Goal: Register for event/course

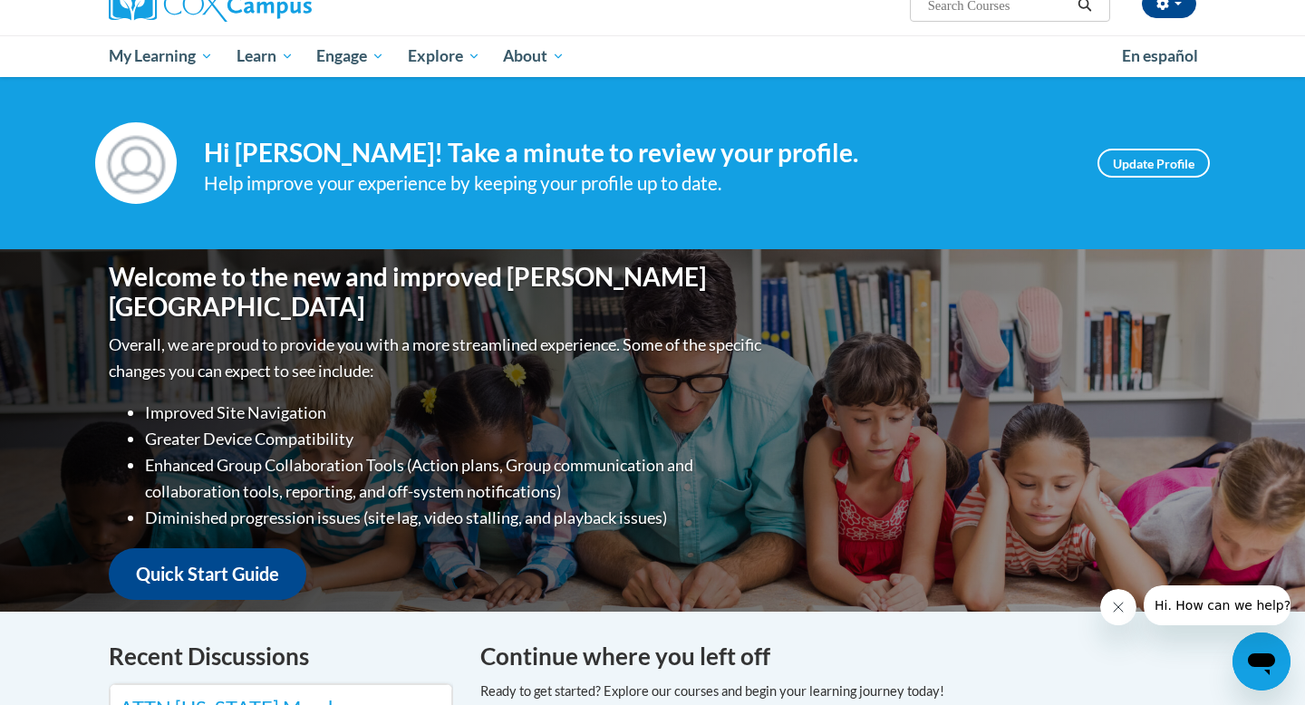
scroll to position [162, 0]
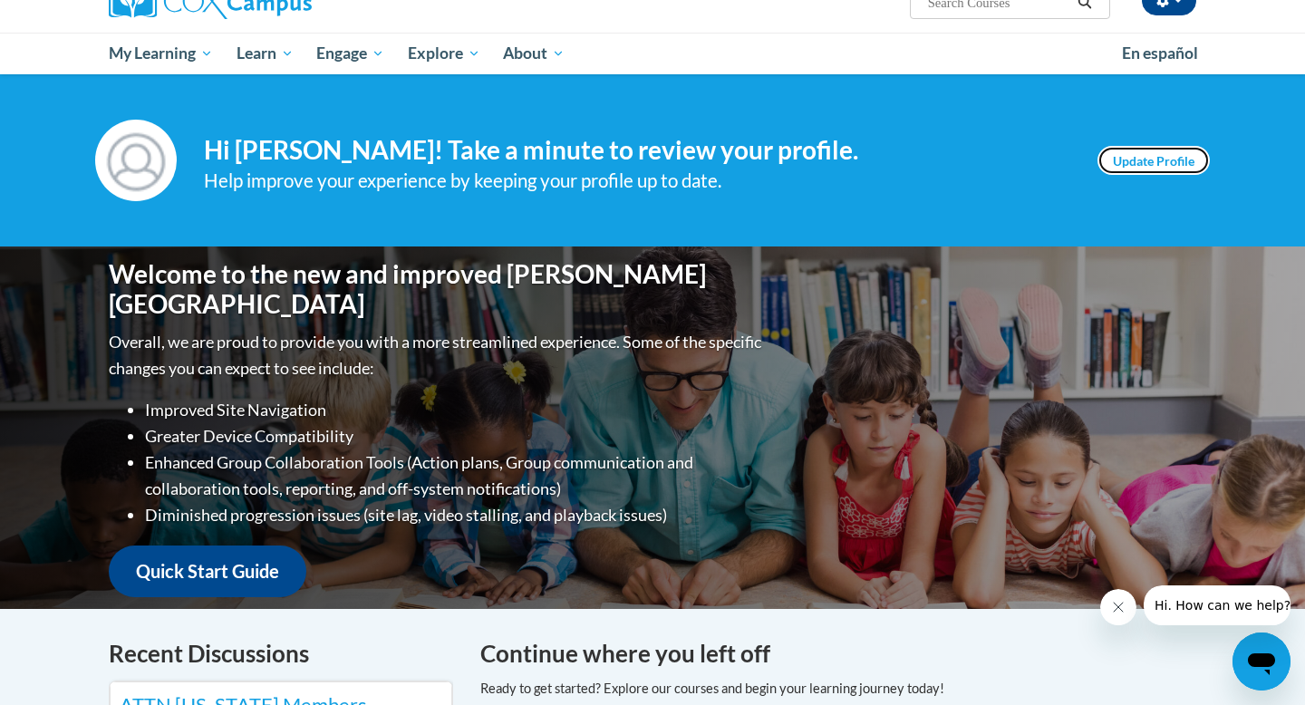
click at [1139, 169] on link "Update Profile" at bounding box center [1154, 160] width 112 height 29
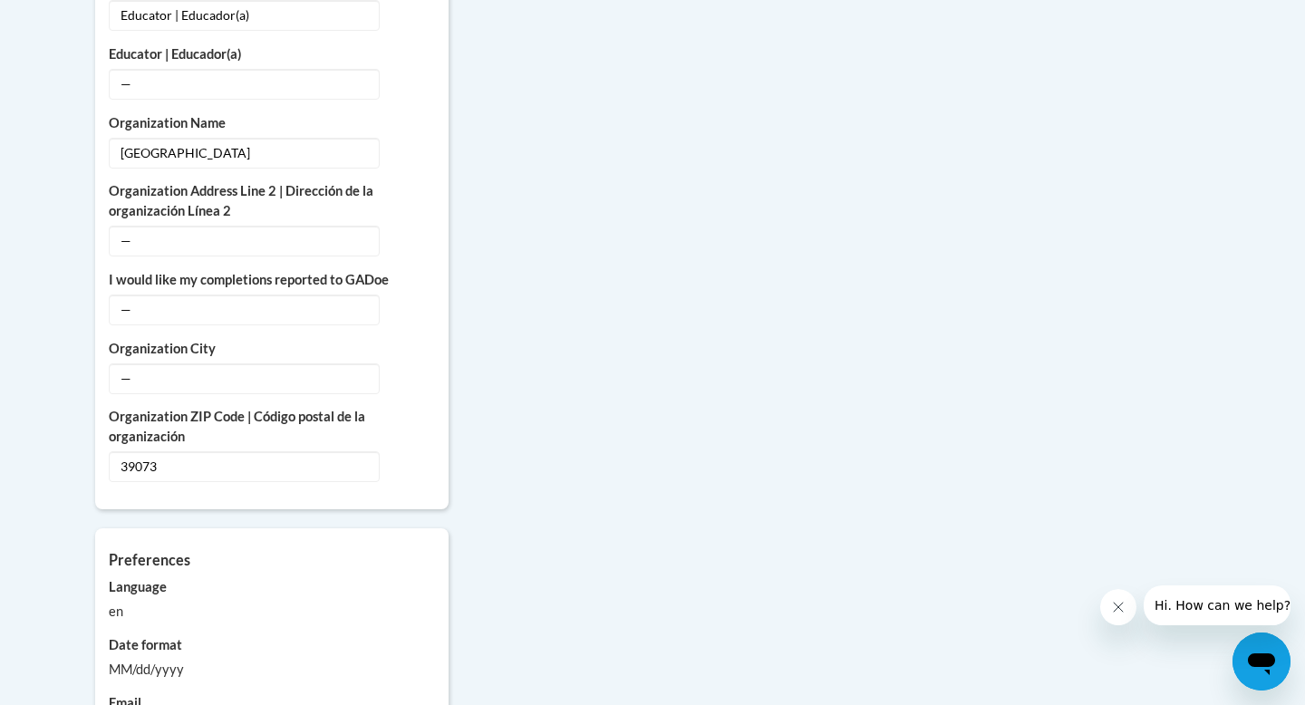
scroll to position [1317, 0]
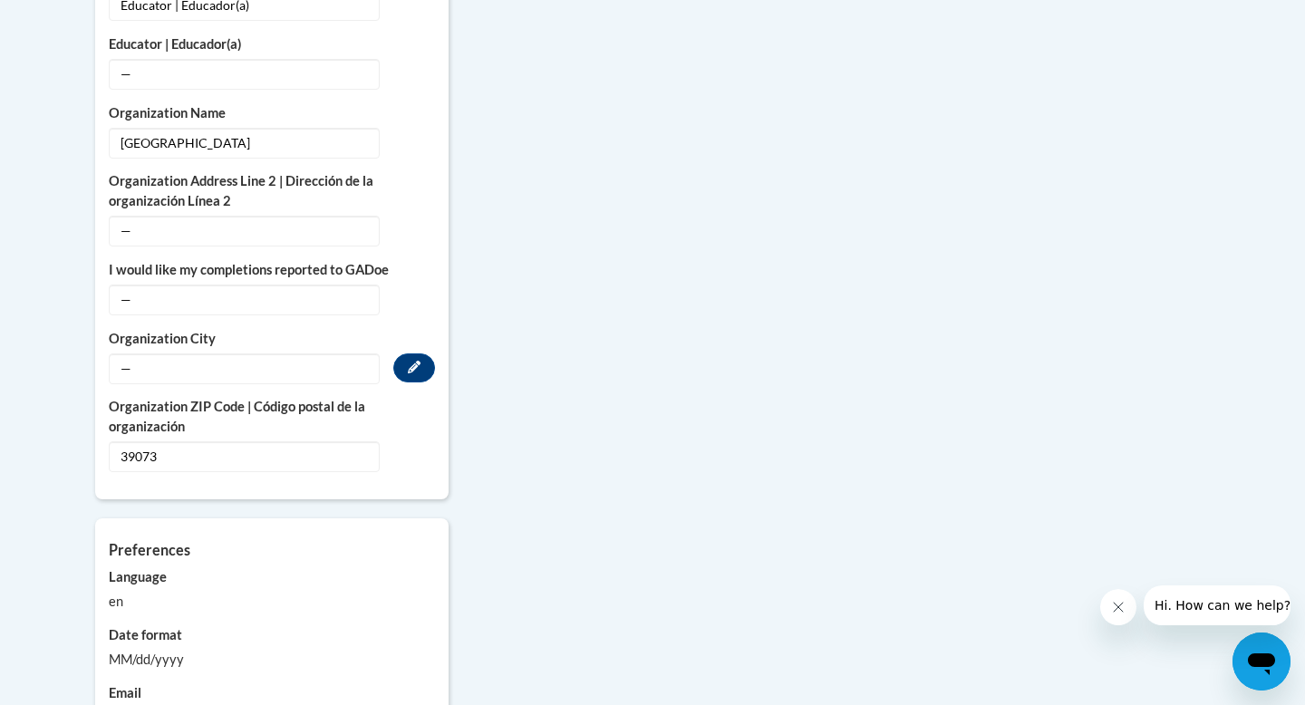
click at [218, 356] on span "—" at bounding box center [244, 368] width 271 height 31
click at [217, 353] on span "—" at bounding box center [244, 368] width 271 height 31
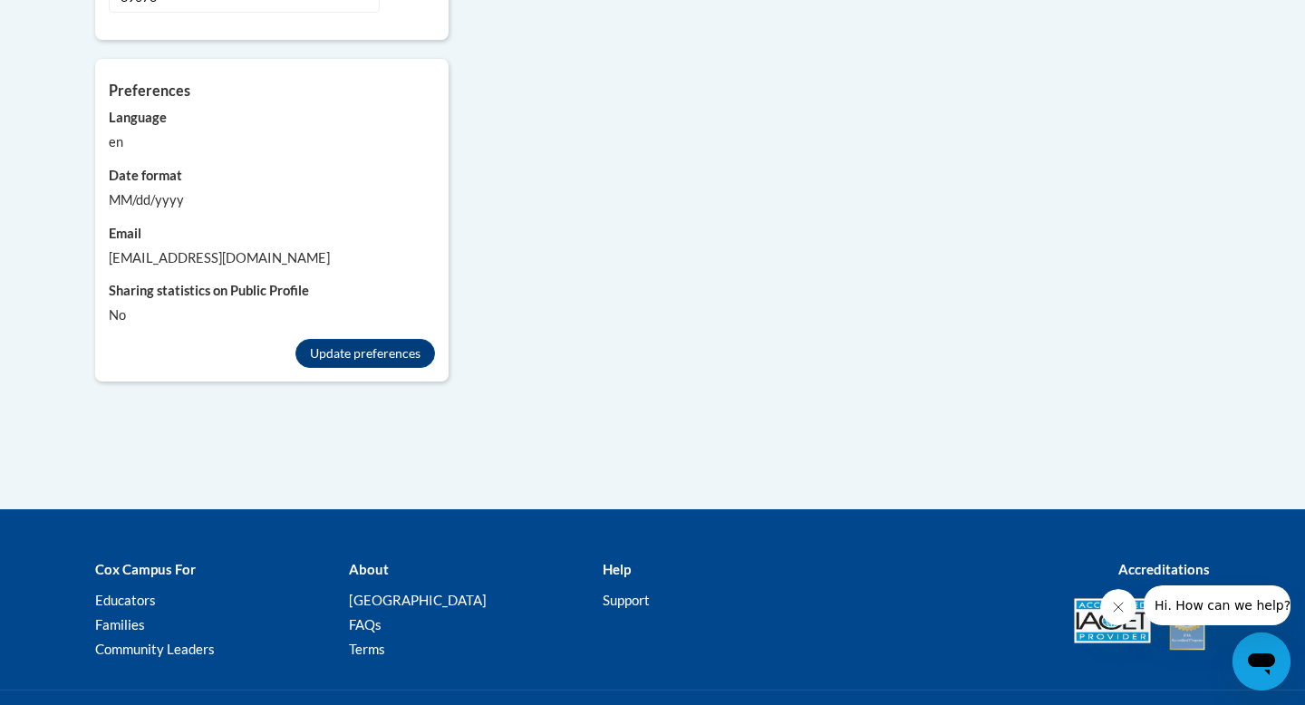
scroll to position [1775, 0]
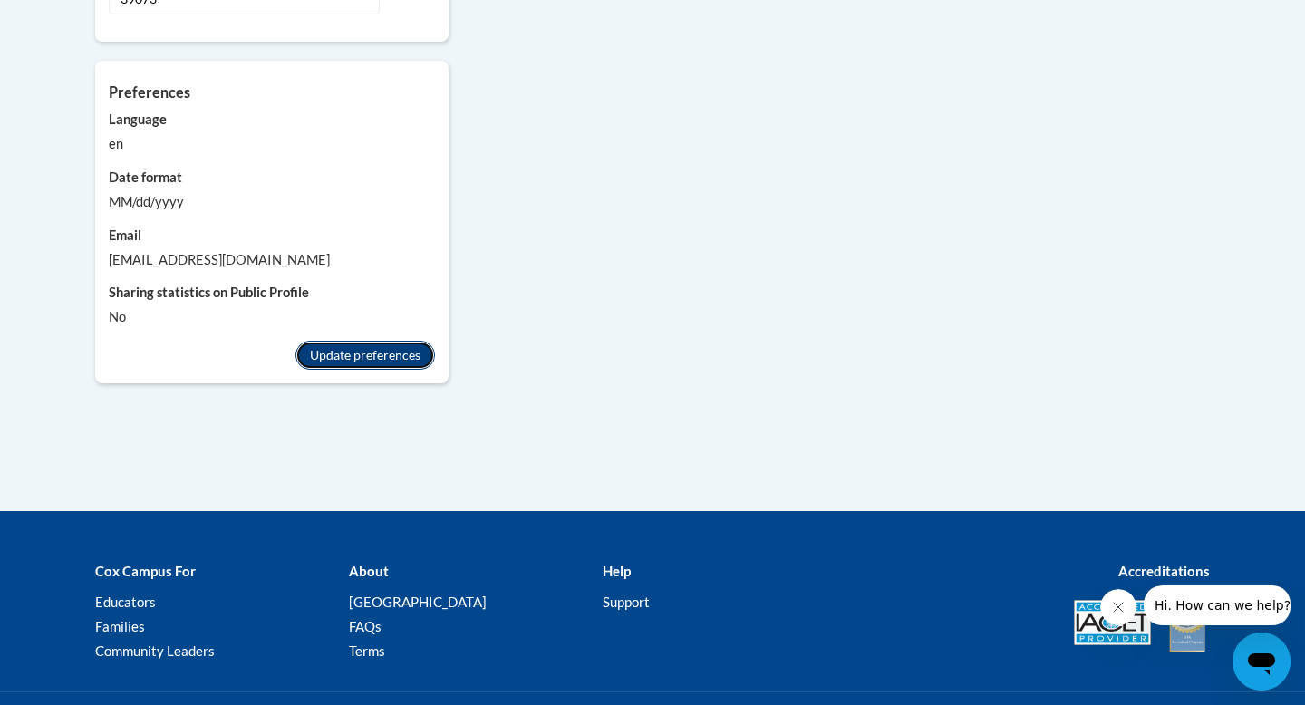
click at [382, 344] on button "Update preferences" at bounding box center [365, 355] width 140 height 29
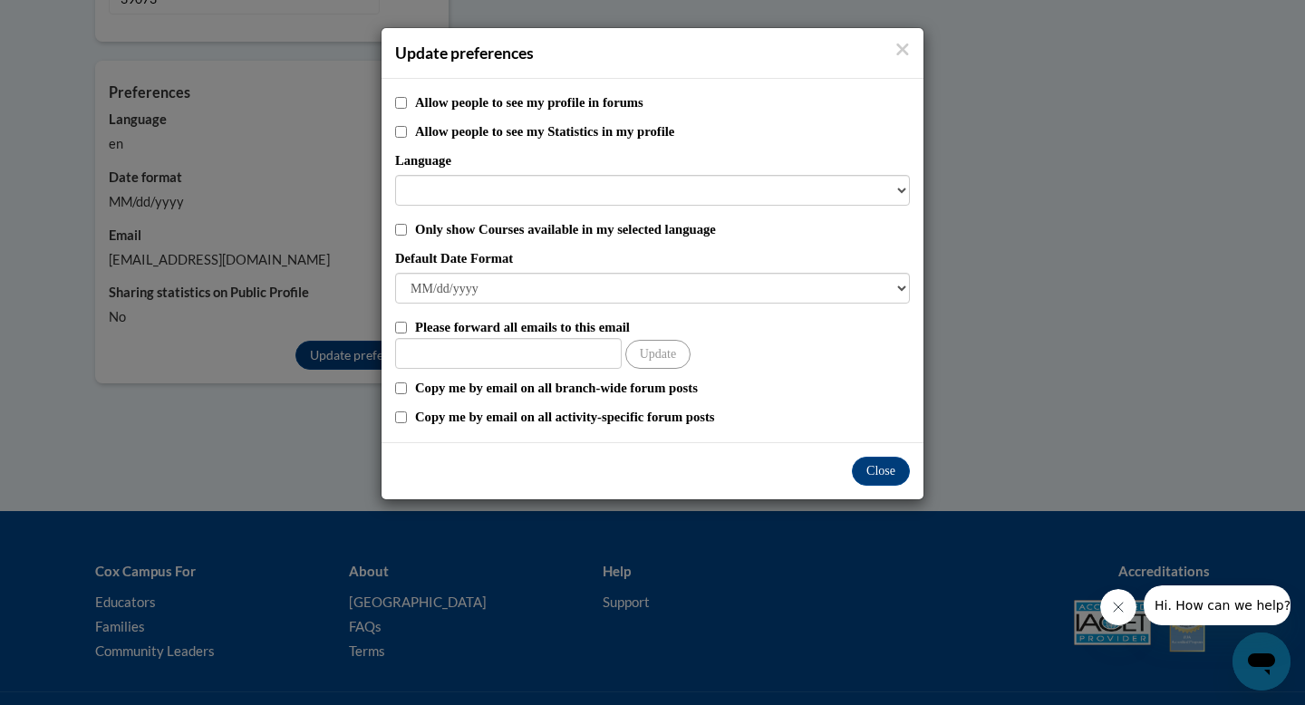
click at [408, 115] on div "Allow people to see my profile in forums Allow people to see my Statistics in m…" at bounding box center [653, 260] width 542 height 363
click at [402, 106] on input "Allow people to see my profile in forums" at bounding box center [401, 103] width 12 height 12
checkbox input "true"
click at [402, 140] on div "Allow people to see my Statistics in my profile" at bounding box center [652, 131] width 515 height 20
click at [402, 130] on input "Allow people to see my Statistics in my profile" at bounding box center [401, 132] width 12 height 12
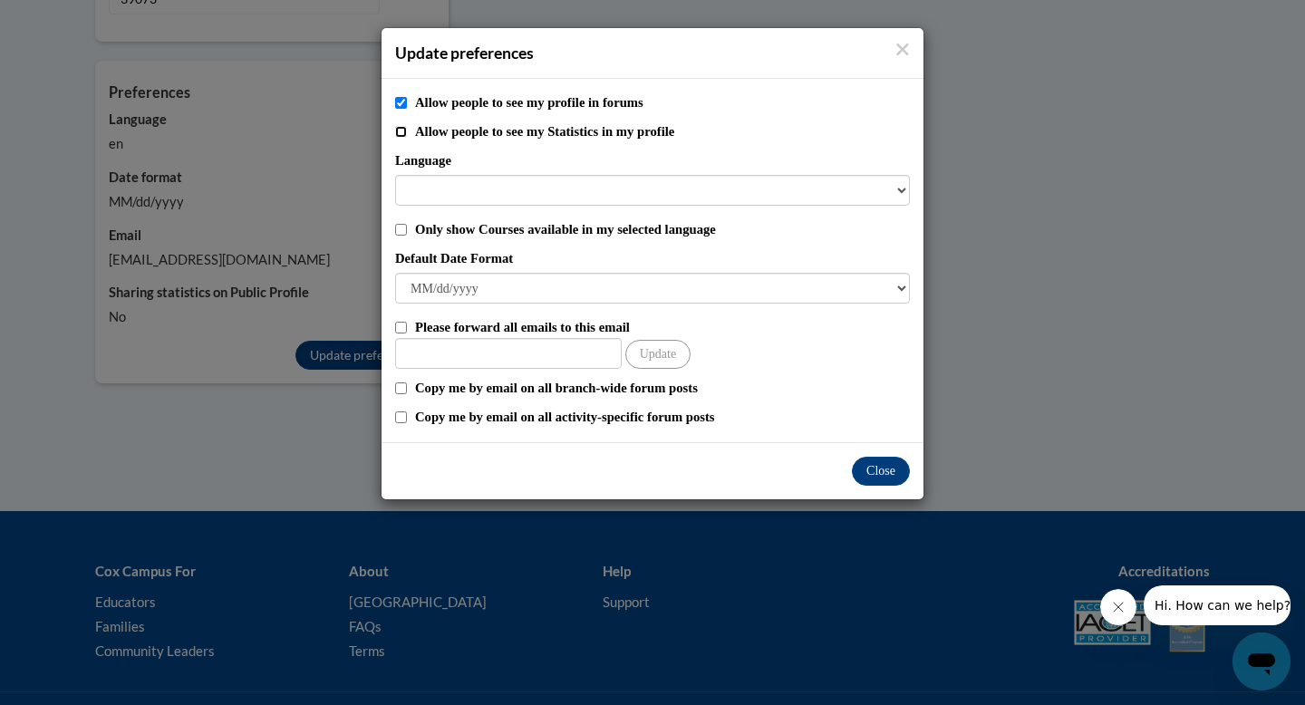
checkbox input "true"
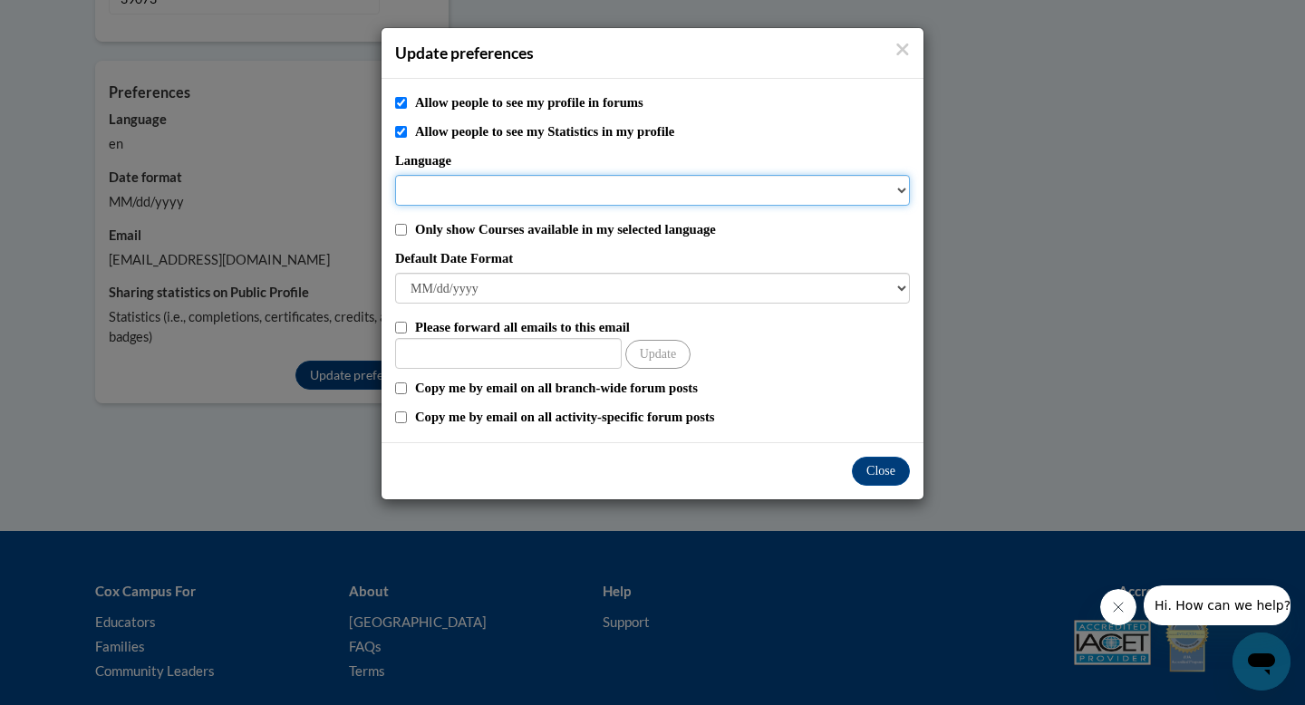
click at [443, 190] on select "Language" at bounding box center [652, 190] width 515 height 31
select select
click at [886, 189] on select "Language" at bounding box center [652, 190] width 515 height 31
click at [910, 190] on div "Allow people to see my profile in forums Allow people to see my Statistics in m…" at bounding box center [653, 260] width 542 height 363
click at [908, 190] on select "Language" at bounding box center [652, 190] width 515 height 31
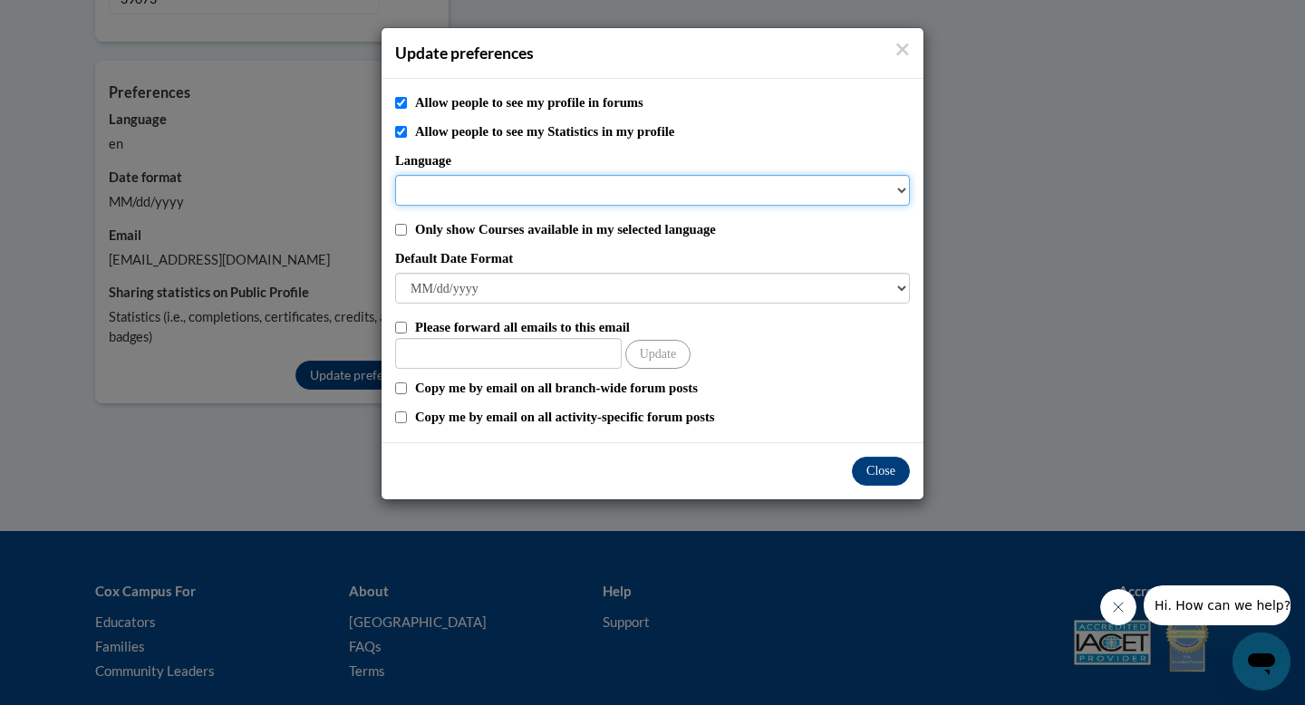
click at [899, 191] on select "Language" at bounding box center [652, 190] width 515 height 31
click at [890, 191] on select "Language" at bounding box center [652, 190] width 515 height 31
click at [896, 191] on select "Language" at bounding box center [652, 190] width 515 height 31
click at [735, 191] on select "Language" at bounding box center [652, 190] width 515 height 31
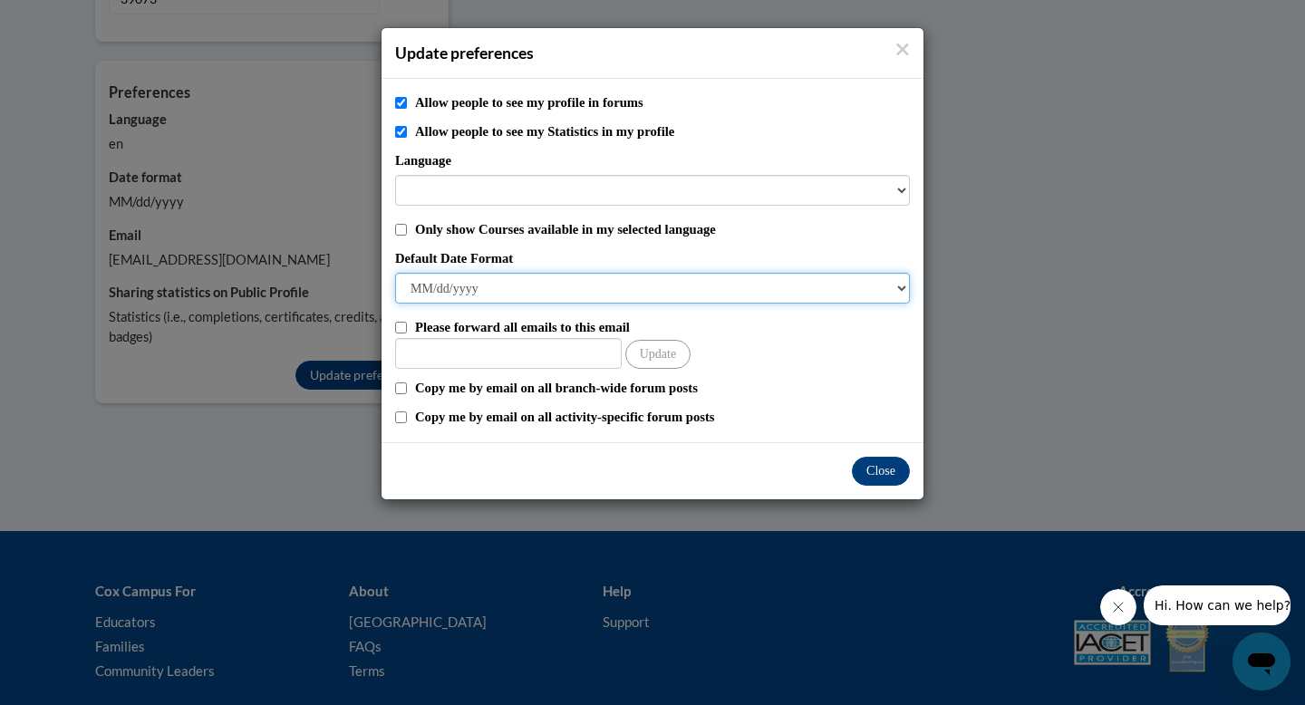
click at [621, 295] on select "M/d/yyyy M/d/yy MM/dd/yy MM/dd/yyyy yy/MM/dd yyyy-MM-dd dd-MMM-yyyy dd/MM/yyyy …" at bounding box center [652, 288] width 515 height 31
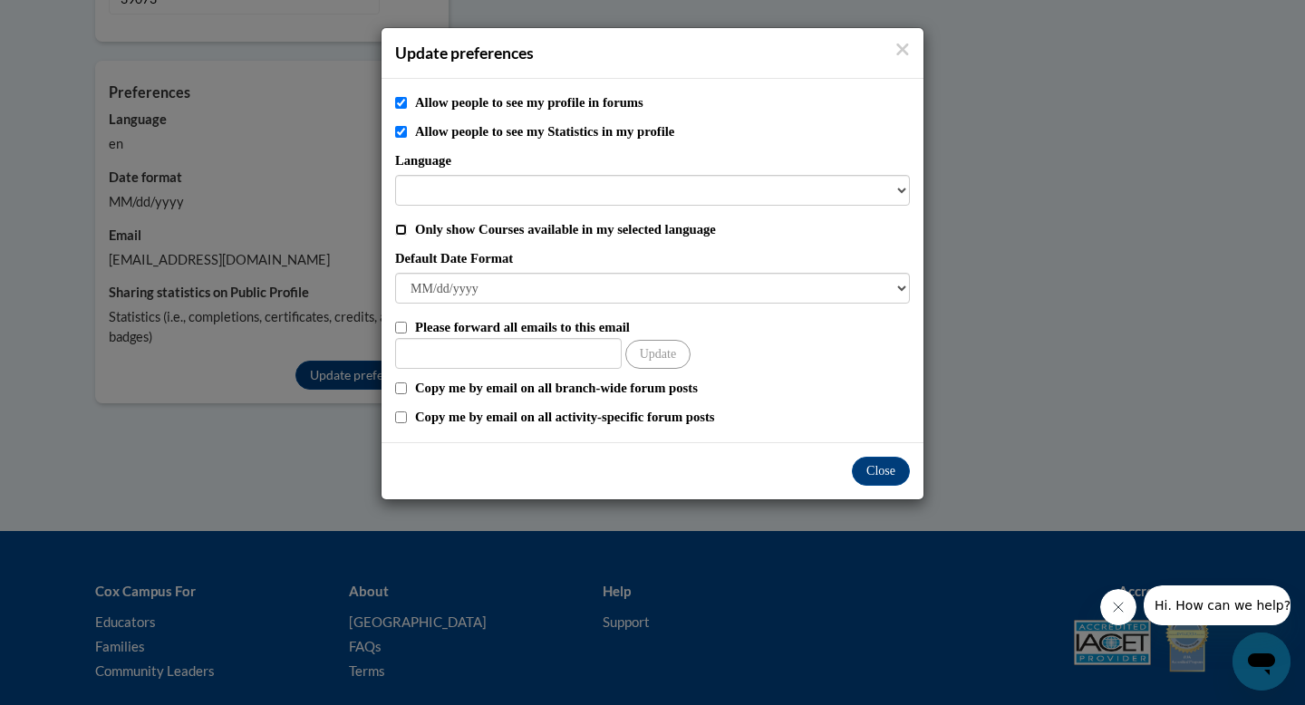
click at [400, 229] on input "Only show Courses available in my selected language" at bounding box center [401, 230] width 12 height 12
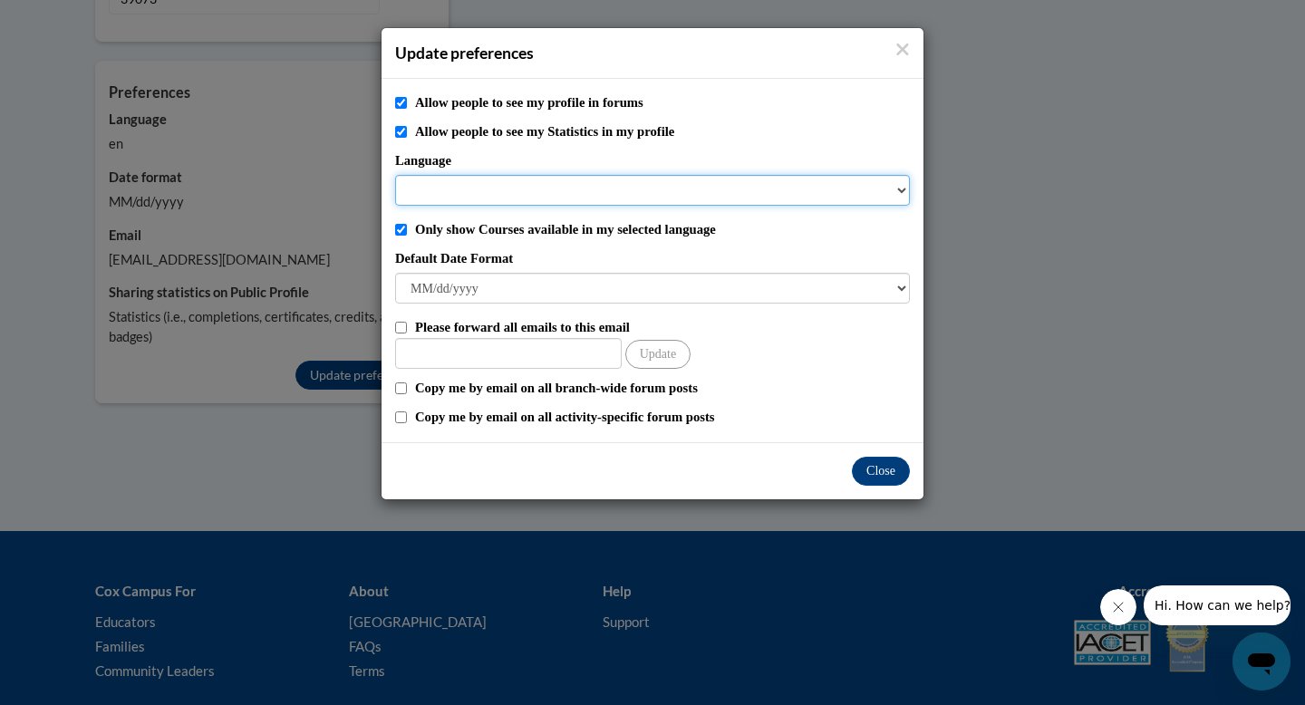
click at [469, 179] on select "Language" at bounding box center [652, 190] width 515 height 31
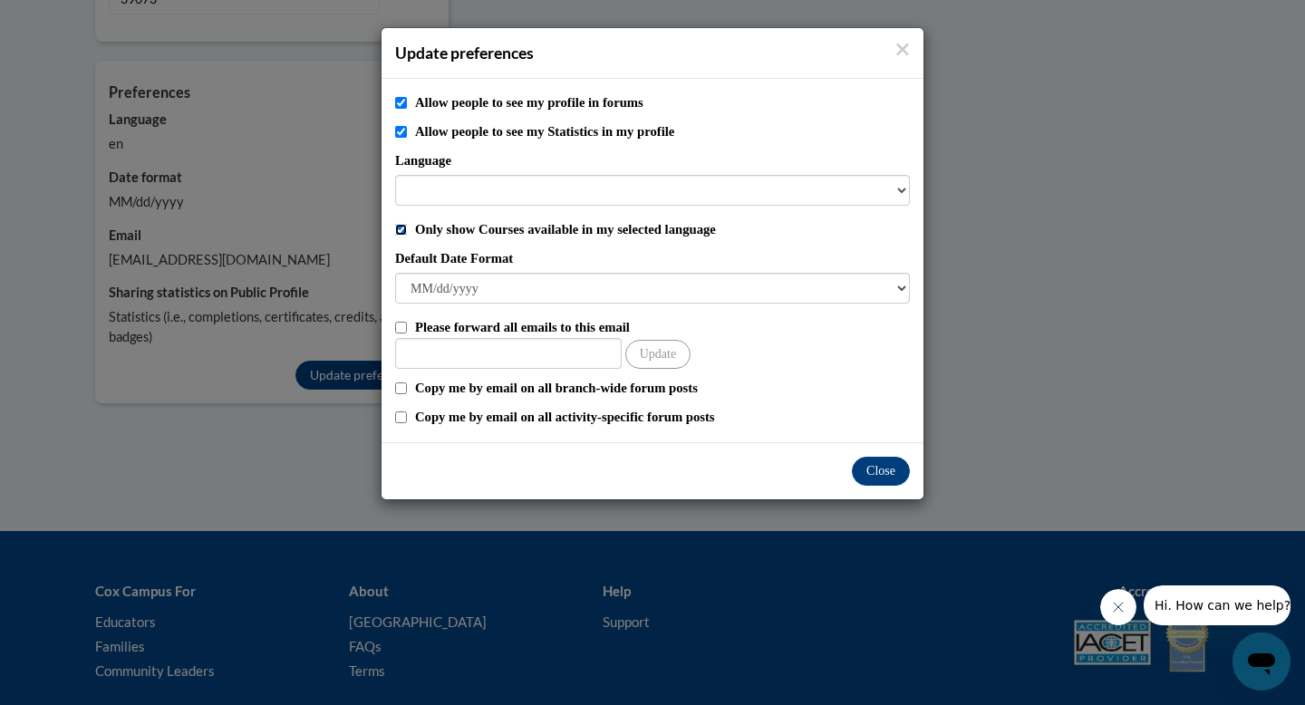
click at [405, 227] on input "Only show Courses available in my selected language" at bounding box center [401, 230] width 12 height 12
checkbox input "false"
click at [464, 266] on label "Default Date Format" at bounding box center [652, 258] width 515 height 20
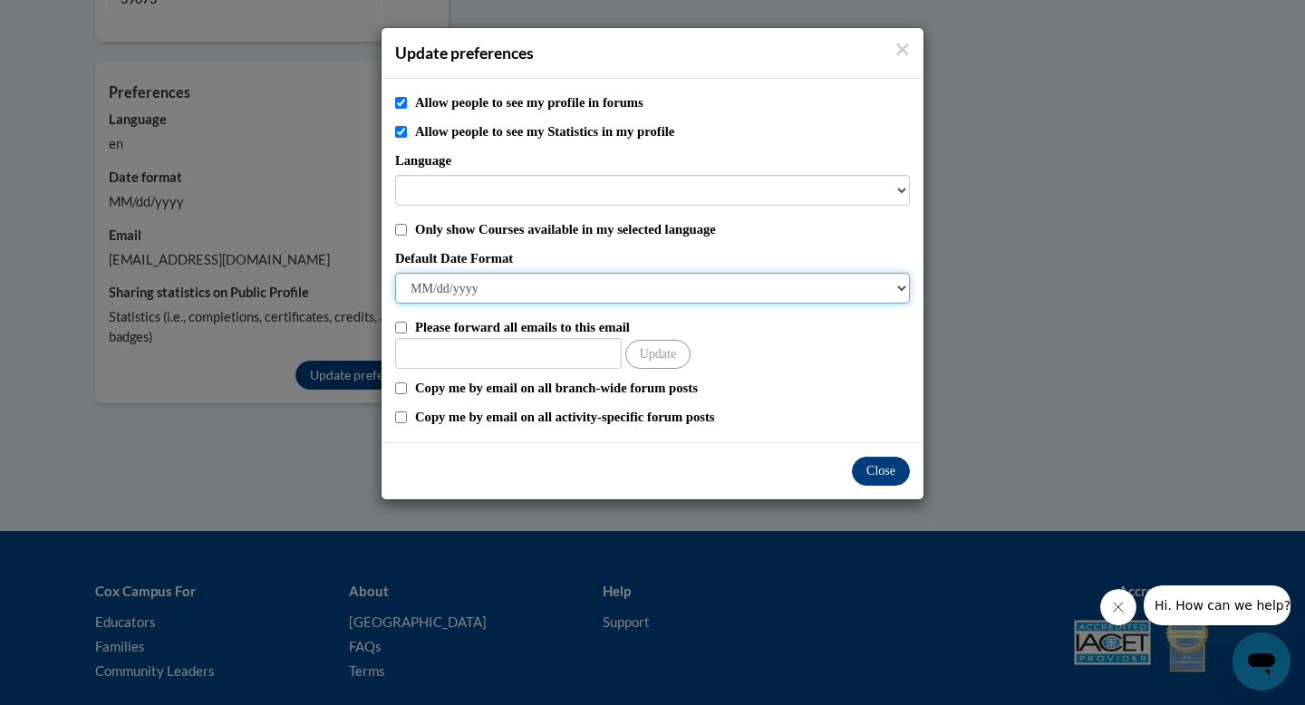
click at [464, 273] on select "M/d/yyyy M/d/yy MM/dd/yy MM/dd/yyyy yy/MM/dd yyyy-MM-dd dd-MMM-yyyy dd/MM/yyyy …" at bounding box center [652, 288] width 515 height 31
click at [464, 282] on select "M/d/yyyy M/d/yy MM/dd/yy MM/dd/yyyy yy/MM/dd yyyy-MM-dd dd-MMM-yyyy dd/MM/yyyy …" at bounding box center [652, 288] width 515 height 31
click at [425, 288] on select "M/d/yyyy M/d/yy MM/dd/yy MM/dd/yyyy yy/MM/dd yyyy-MM-dd dd-MMM-yyyy dd/MM/yyyy …" at bounding box center [652, 288] width 515 height 31
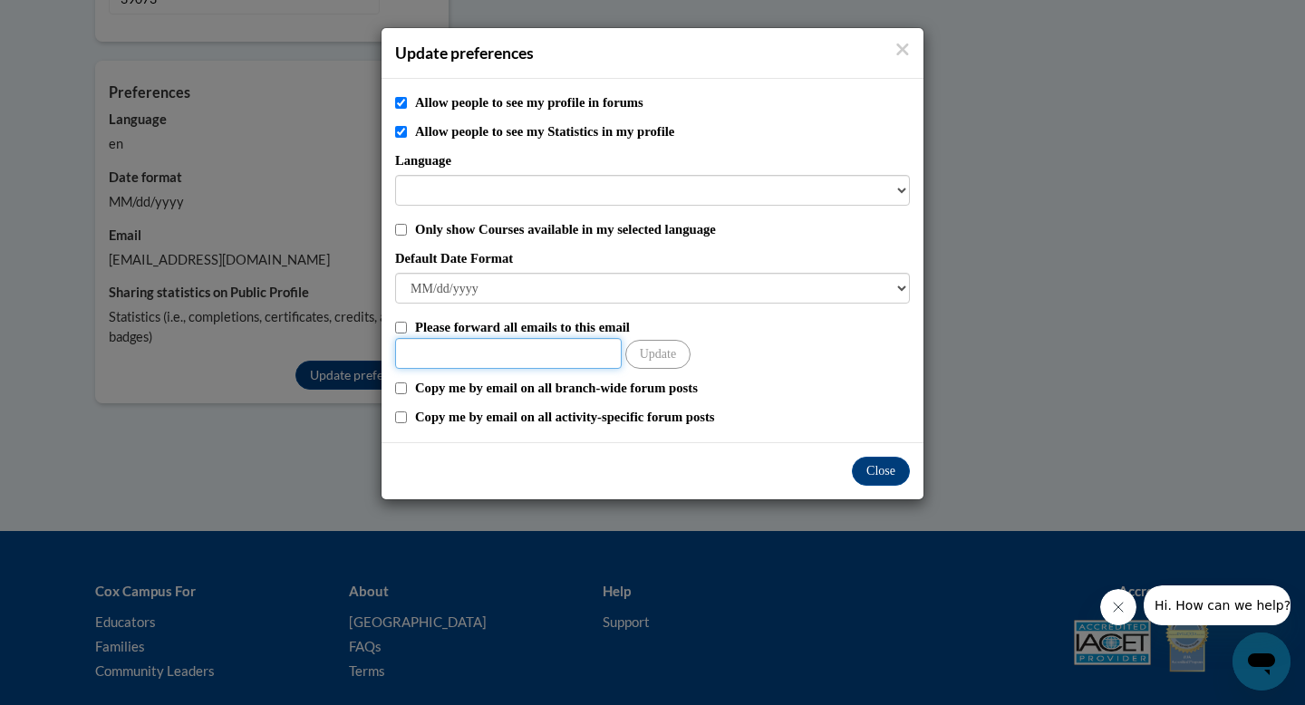
click at [436, 351] on input "Other Email" at bounding box center [508, 353] width 227 height 31
type input "csm4095@gmail.com"
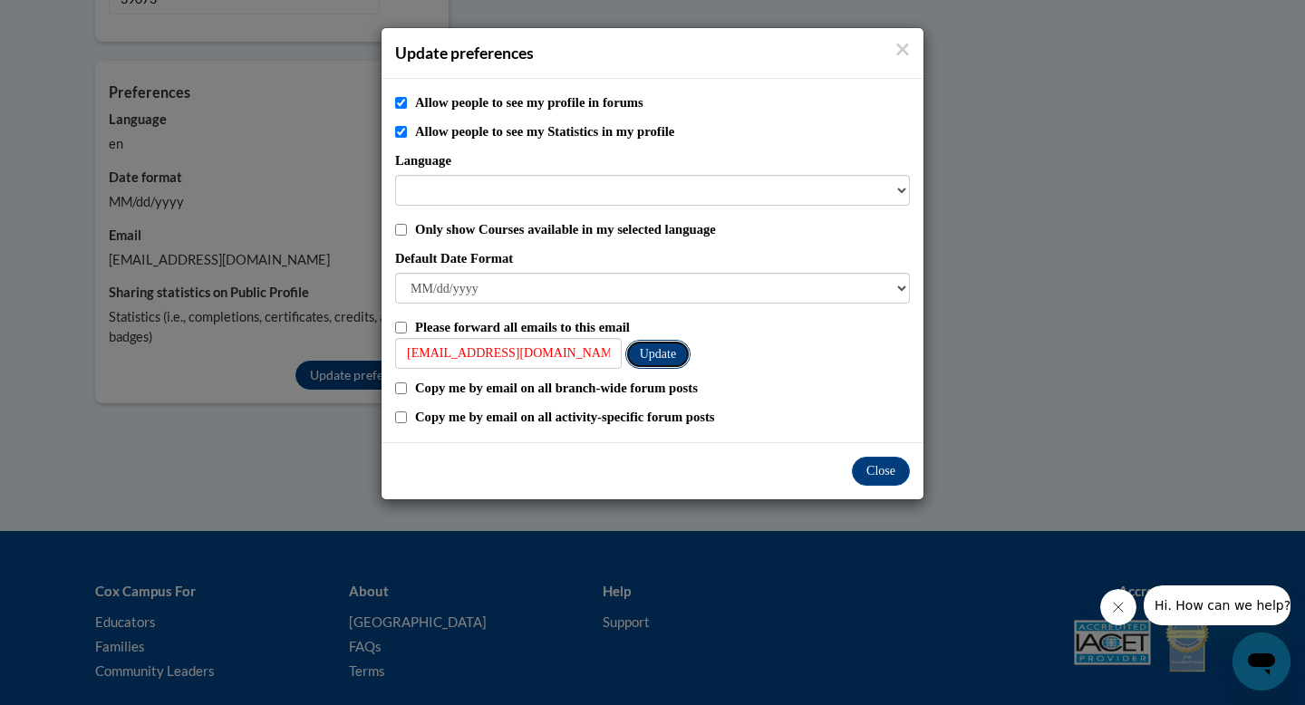
click at [656, 350] on button "Update" at bounding box center [657, 354] width 65 height 29
click at [402, 391] on input "Copy me by email on all branch-wide forum posts" at bounding box center [401, 388] width 12 height 12
checkbox input "true"
click at [406, 419] on input "Copy me by email on all activity-specific forum posts" at bounding box center [401, 417] width 12 height 12
checkbox input "true"
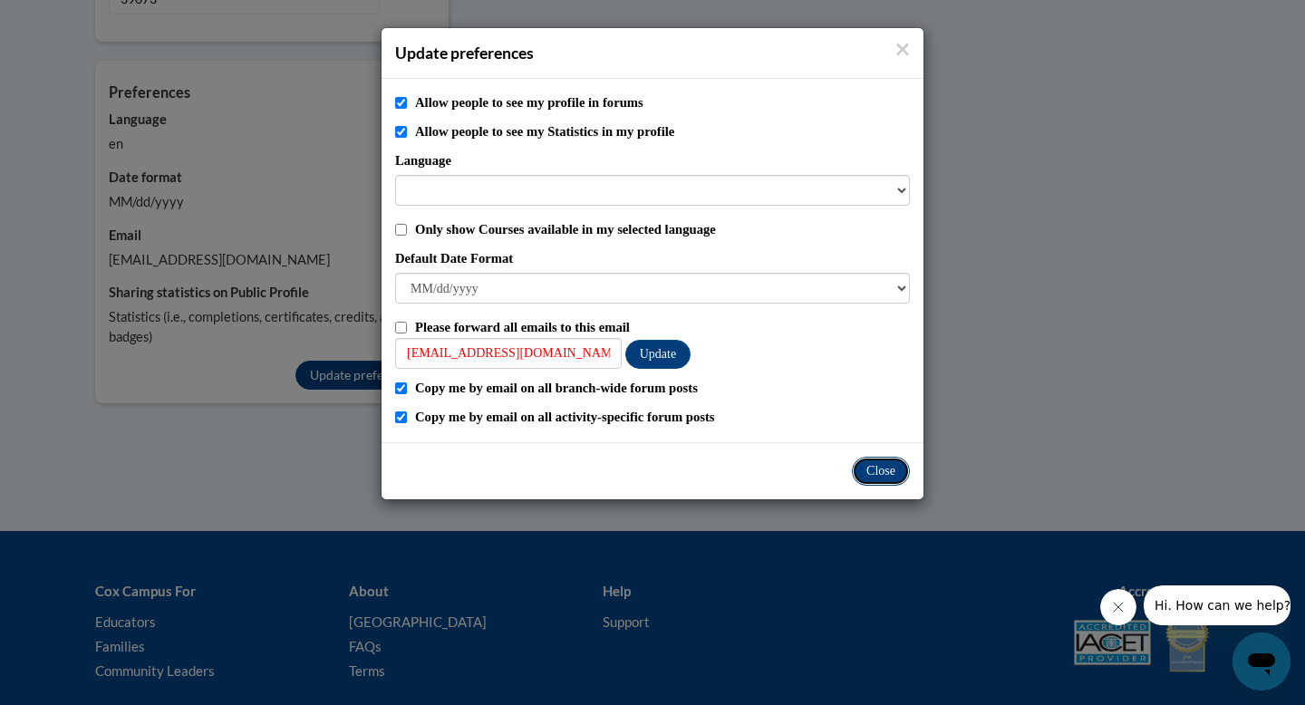
click at [890, 458] on button "Close" at bounding box center [881, 471] width 58 height 29
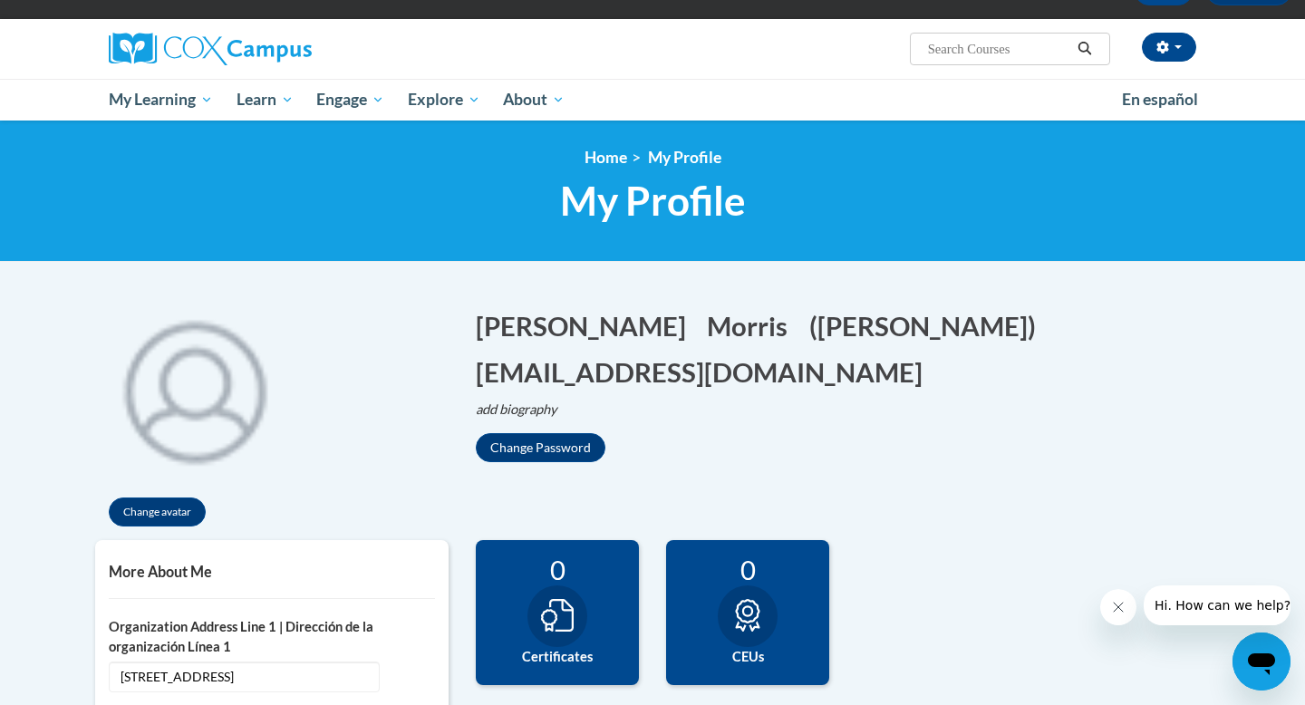
scroll to position [0, 0]
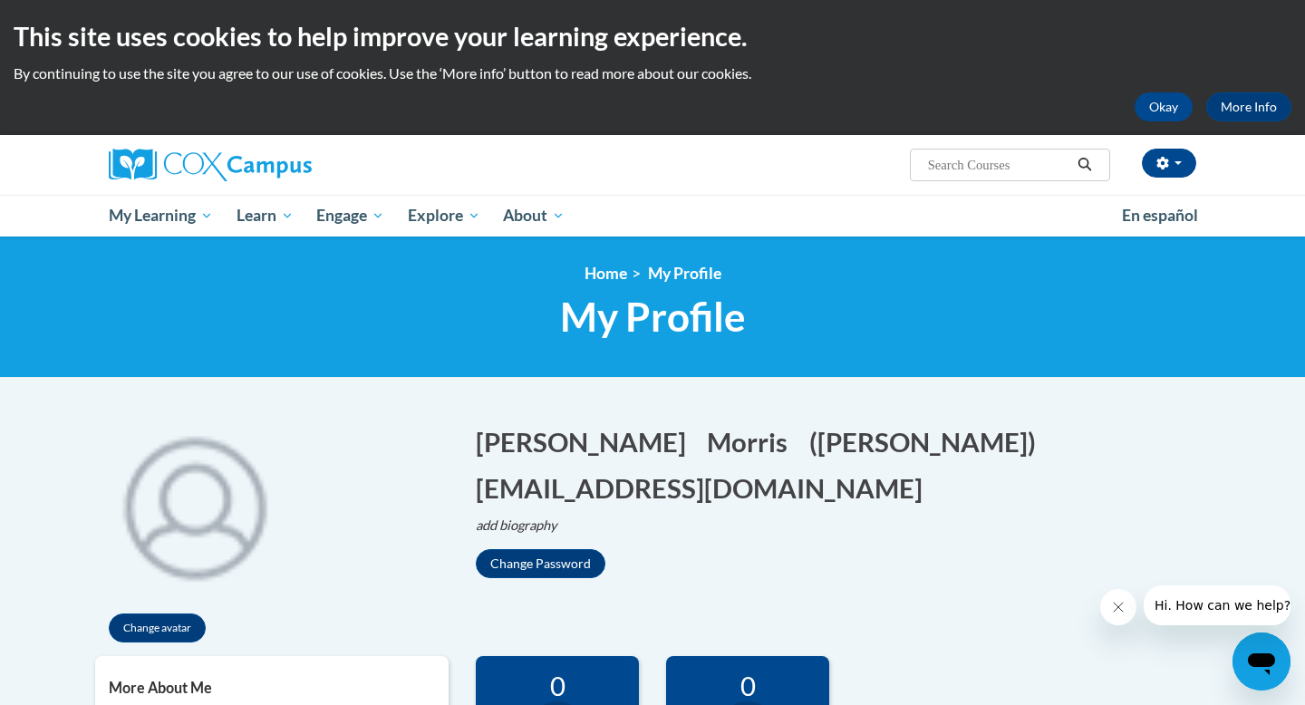
click at [671, 177] on div "Courtney Morris (Central Daylight Time GMT-0500 ) My Profile Inbox My Transcrip…" at bounding box center [838, 158] width 743 height 46
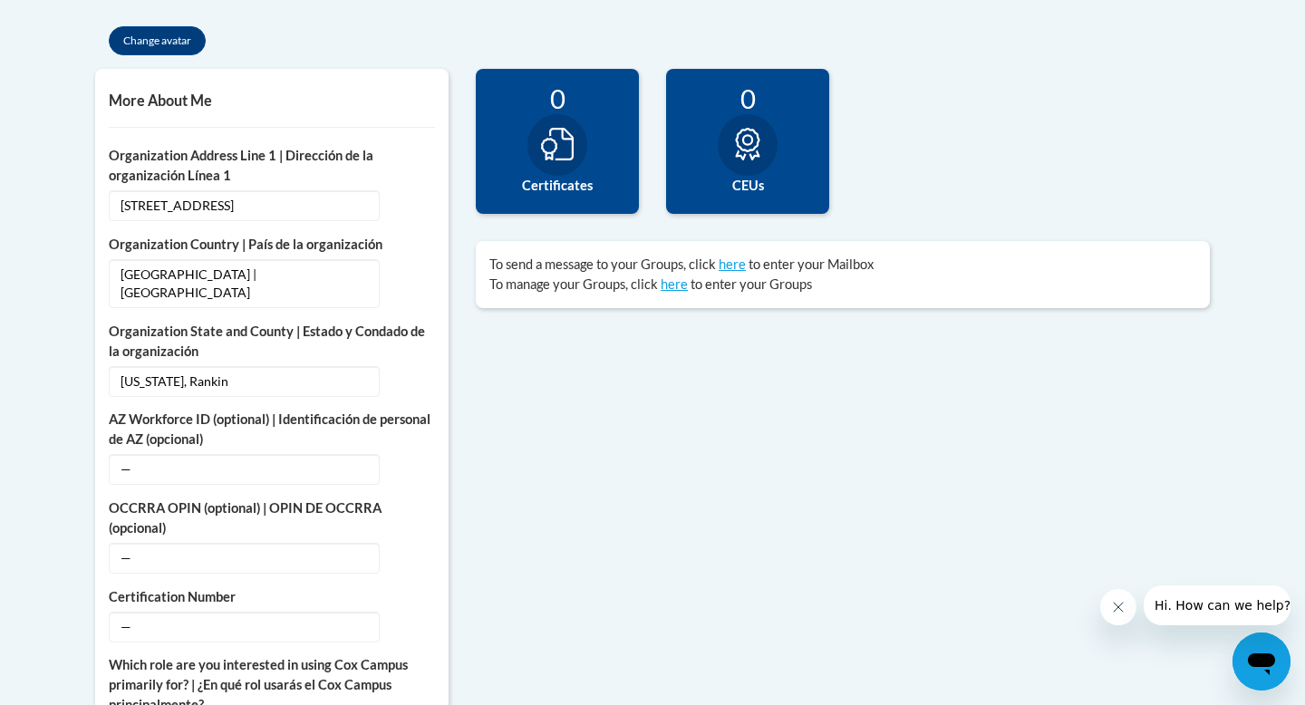
scroll to position [595, 0]
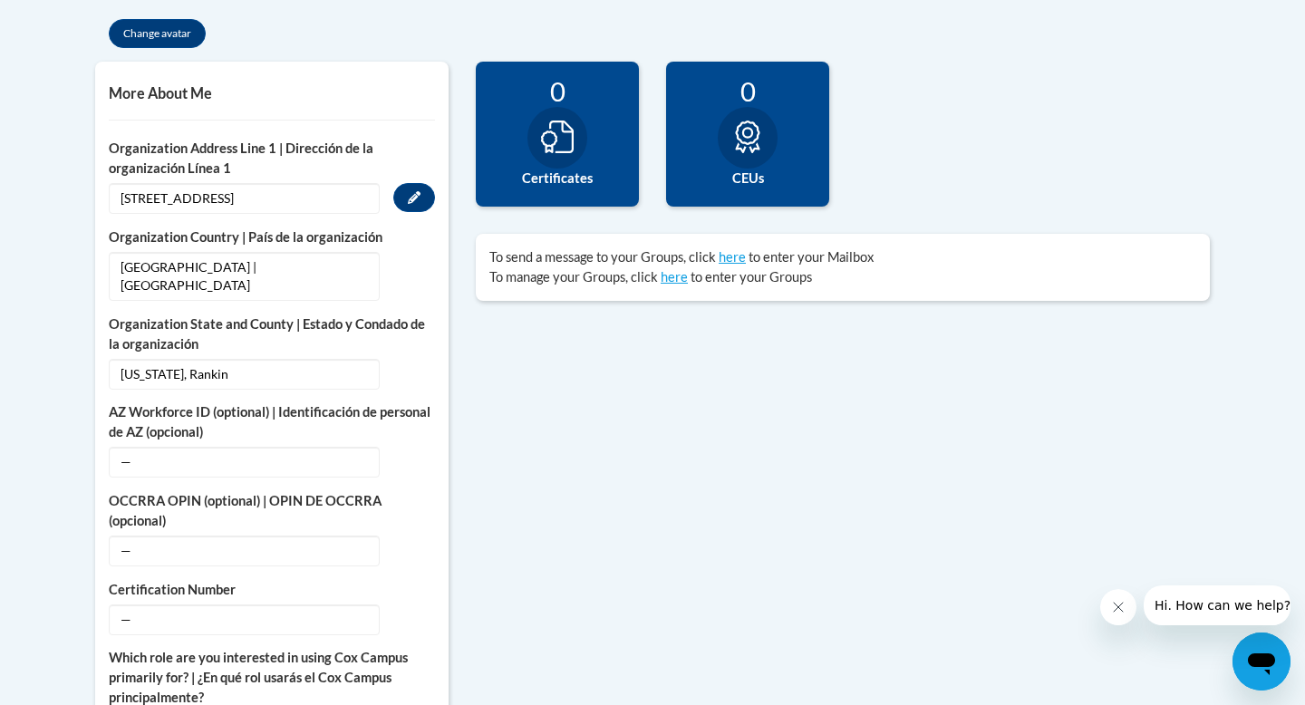
click at [238, 201] on span "315 Duckworth Place" at bounding box center [244, 198] width 271 height 31
click at [406, 201] on button "Edit" at bounding box center [414, 197] width 42 height 29
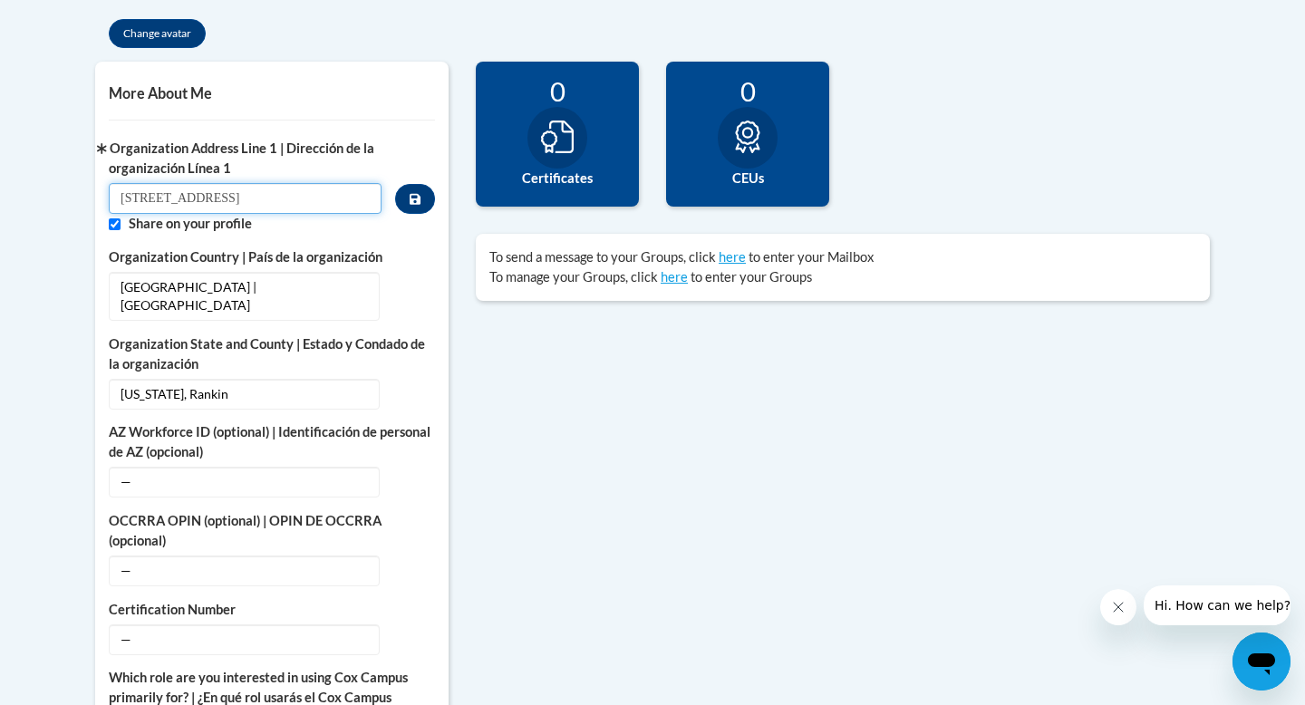
click at [305, 198] on input "315 Duckworth Place" at bounding box center [245, 198] width 273 height 31
type input "3"
type input "293 McCullough McLin Road"
click at [417, 202] on icon "Custom profile fields" at bounding box center [415, 199] width 11 height 11
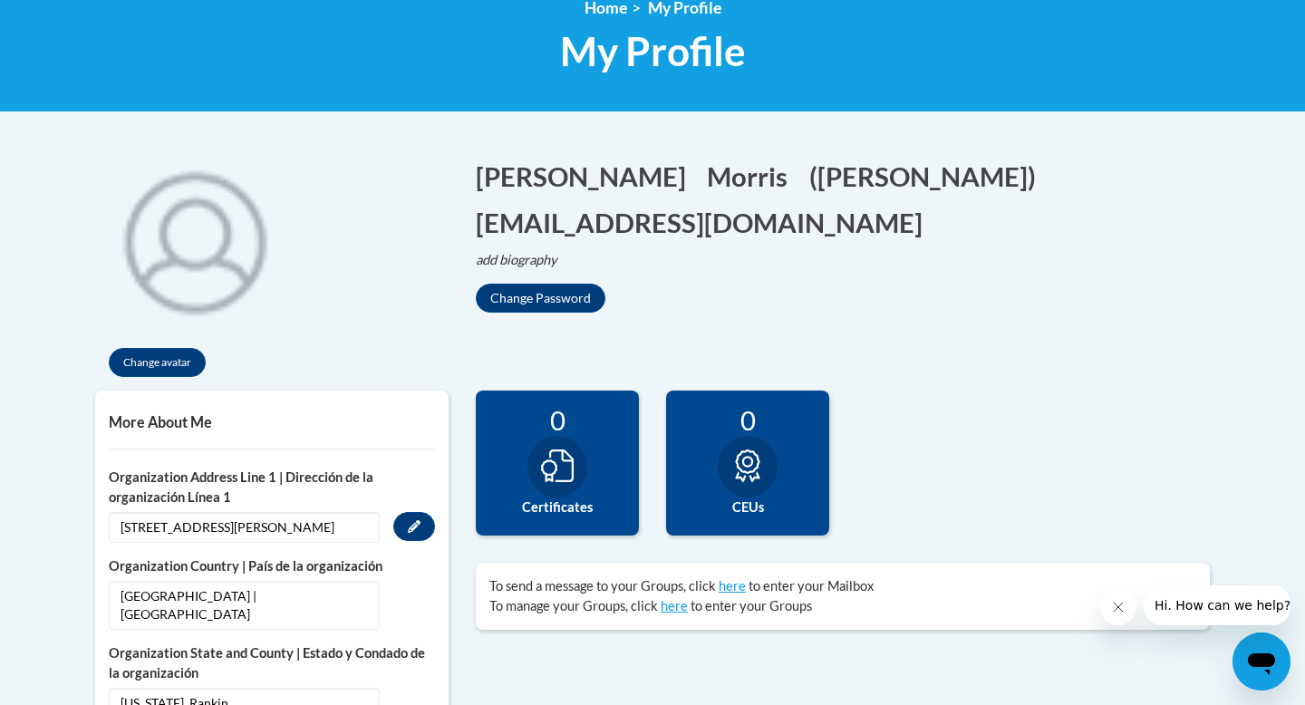
scroll to position [0, 0]
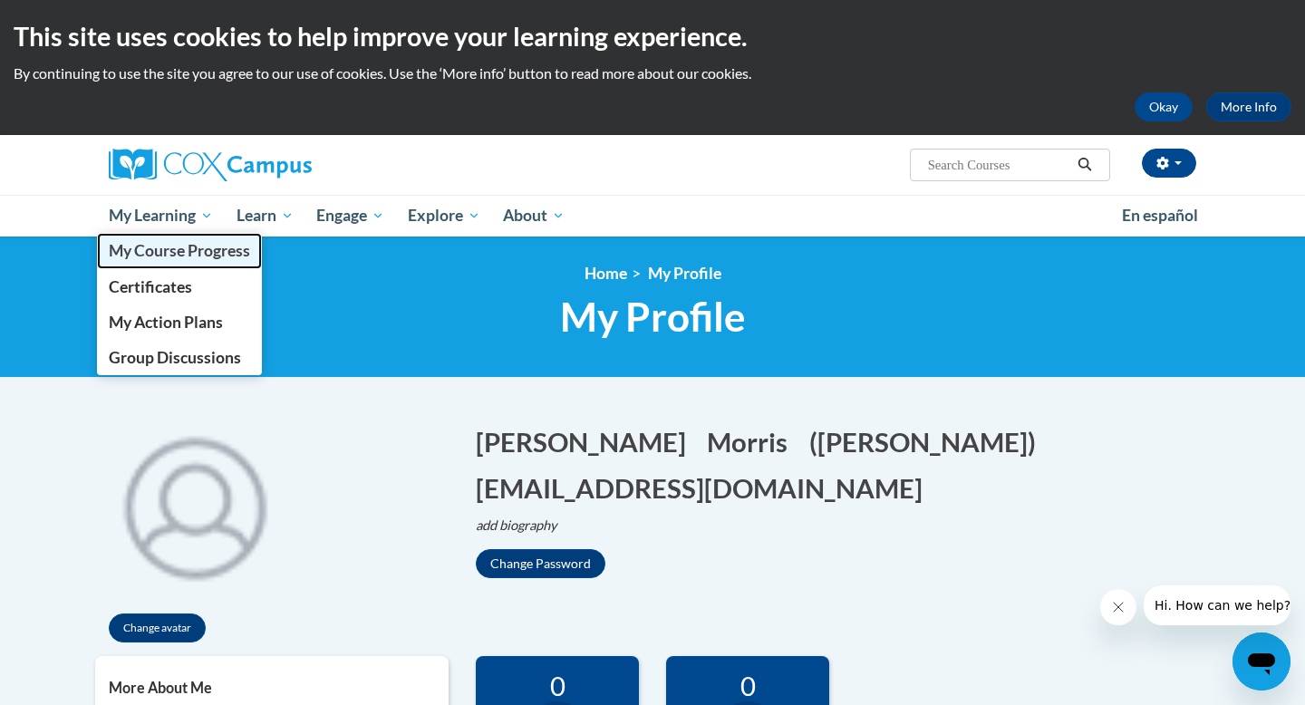
click at [159, 264] on link "My Course Progress" at bounding box center [179, 250] width 165 height 35
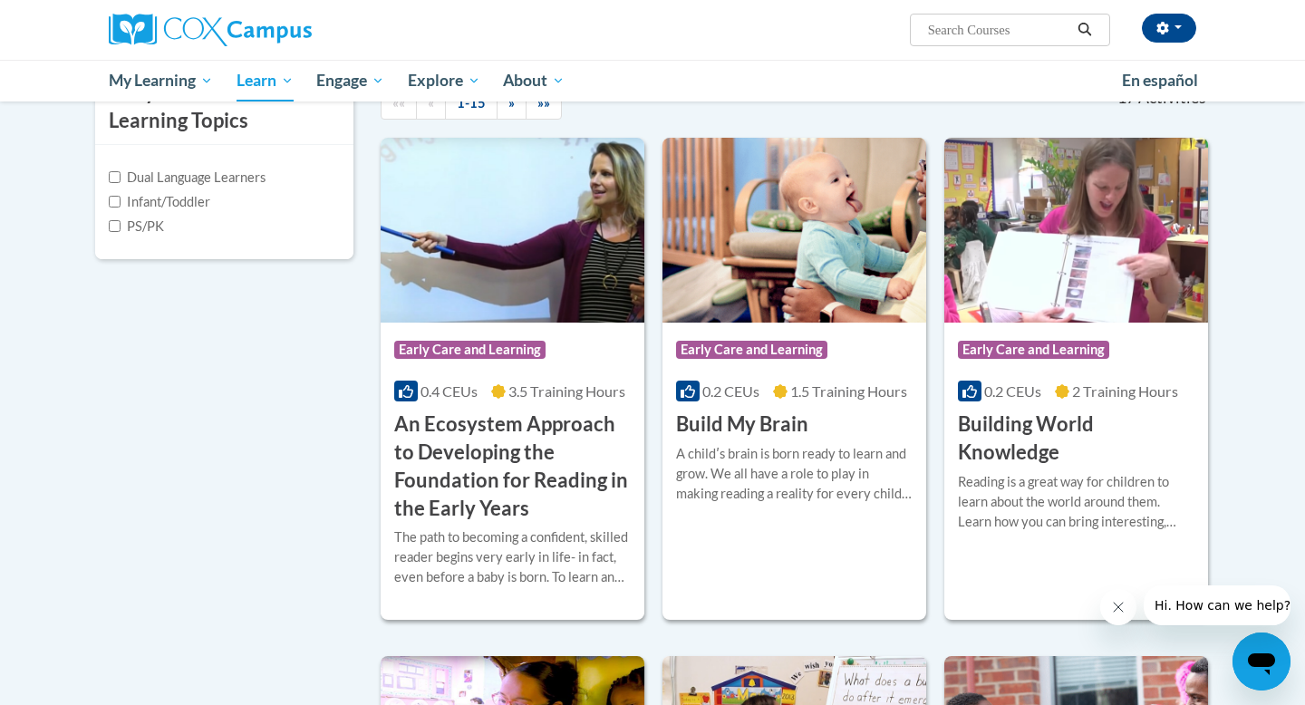
scroll to position [430, 0]
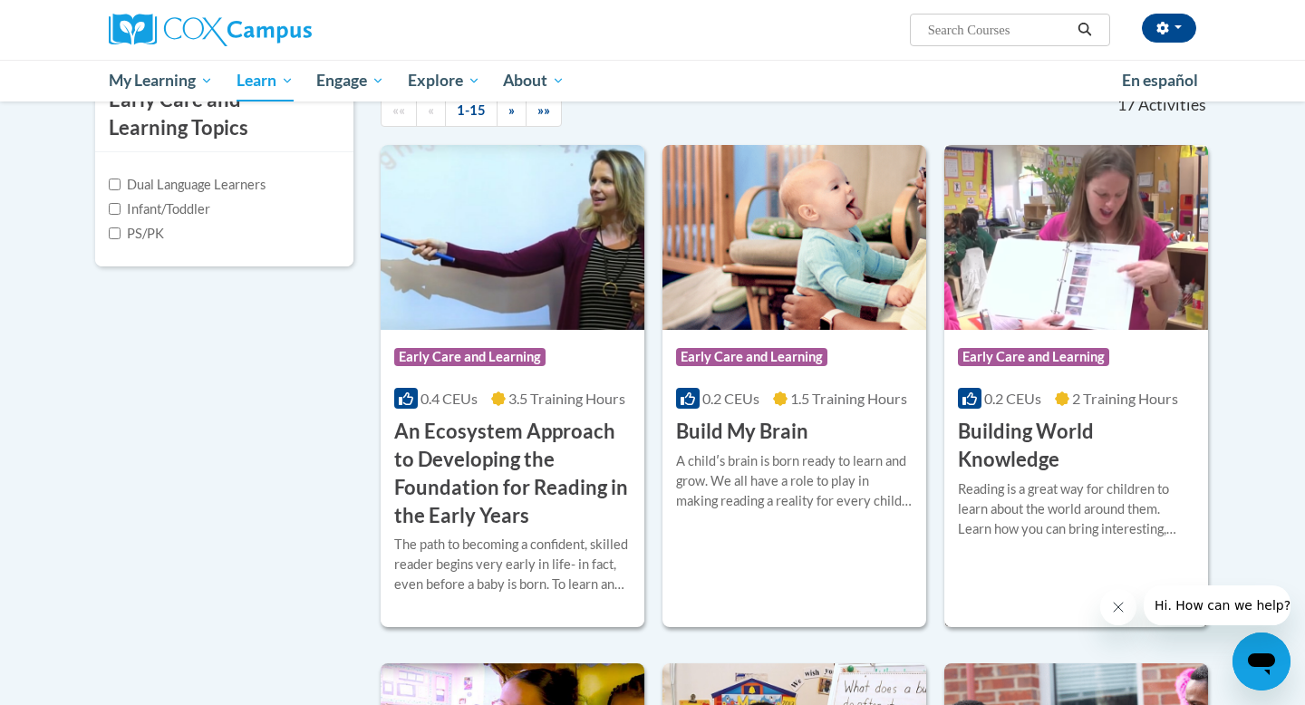
click at [1075, 470] on h3 "Building World Knowledge" at bounding box center [1076, 446] width 237 height 56
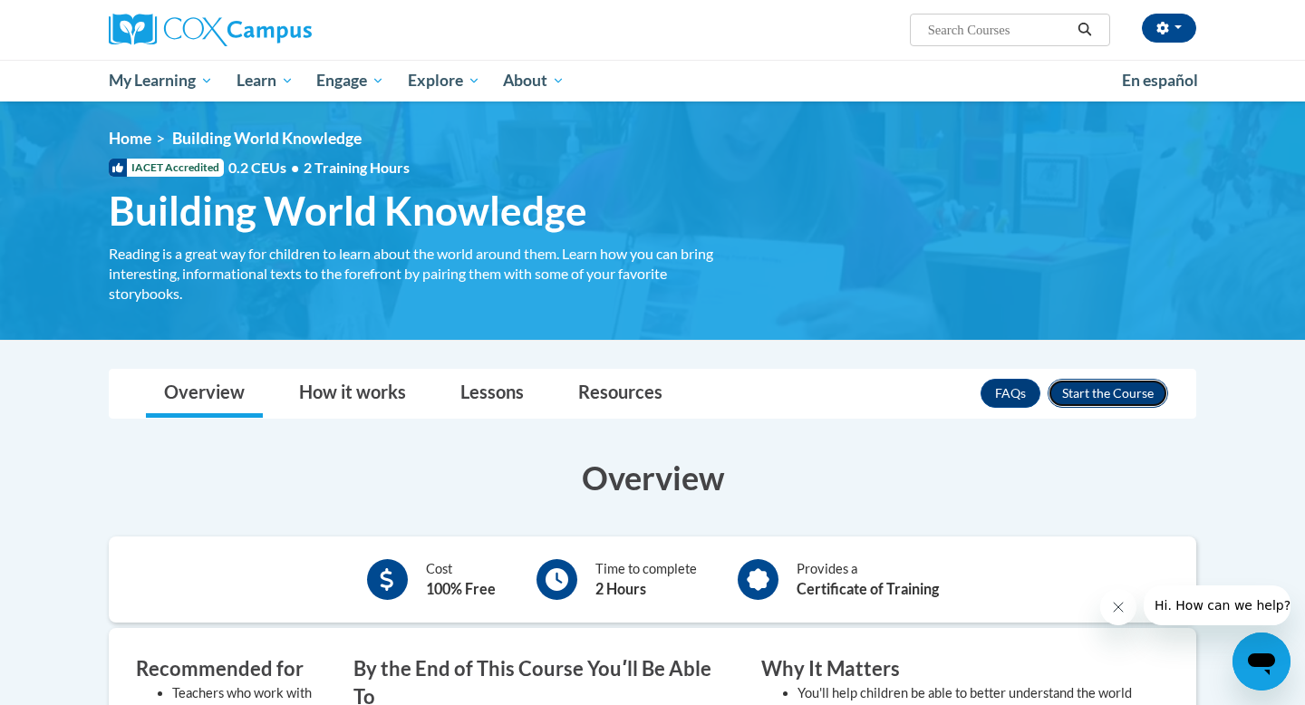
click at [1074, 387] on button "Enroll" at bounding box center [1108, 393] width 121 height 29
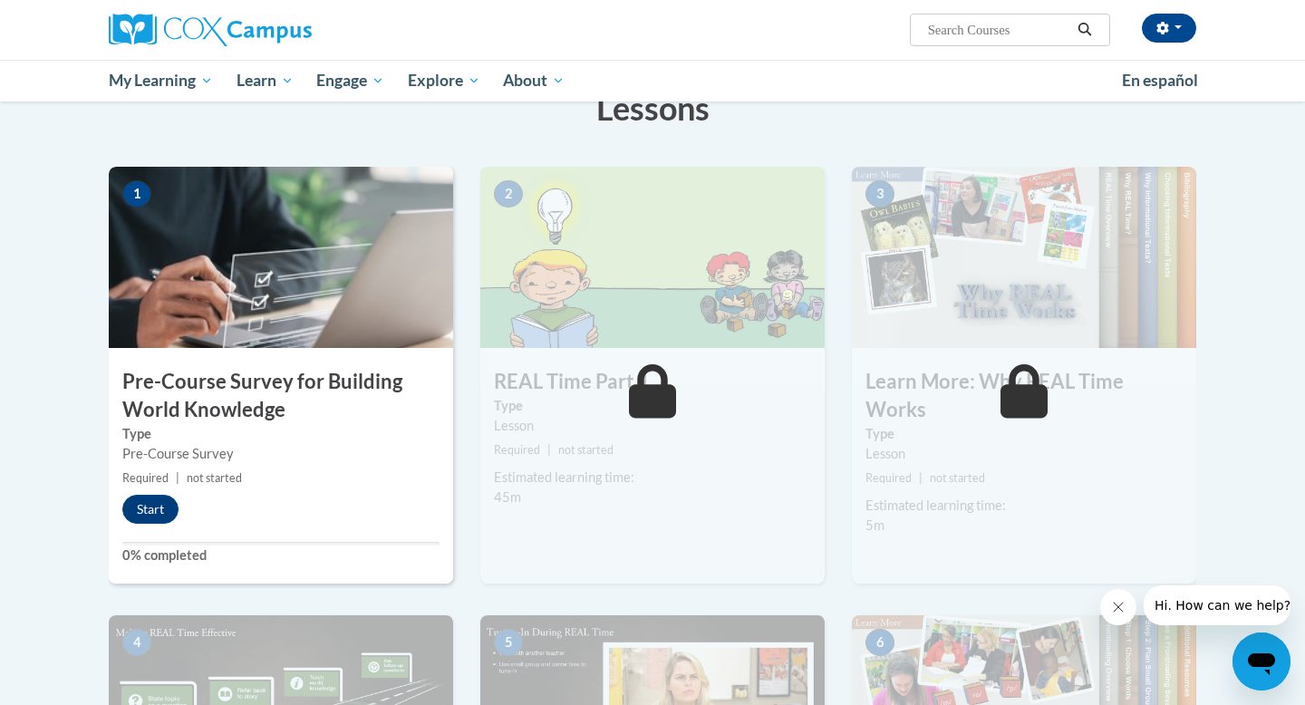
scroll to position [205, 0]
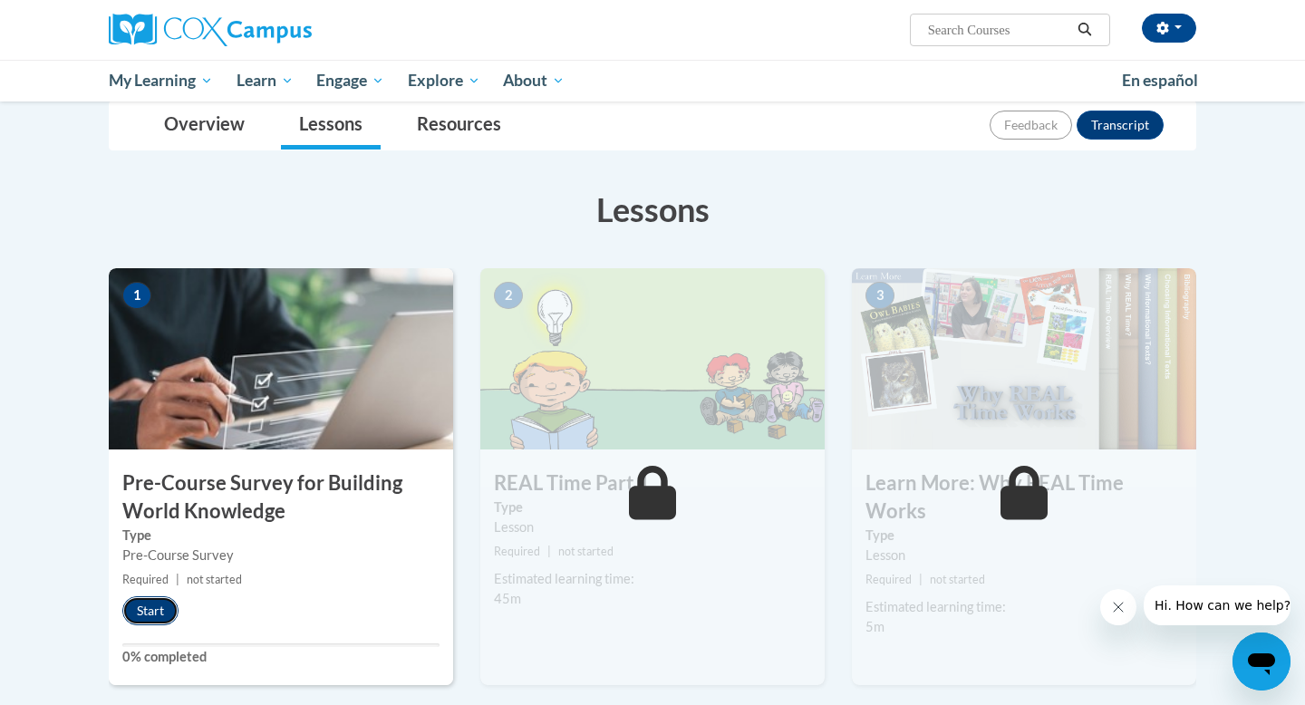
click at [140, 605] on button "Start" at bounding box center [150, 610] width 56 height 29
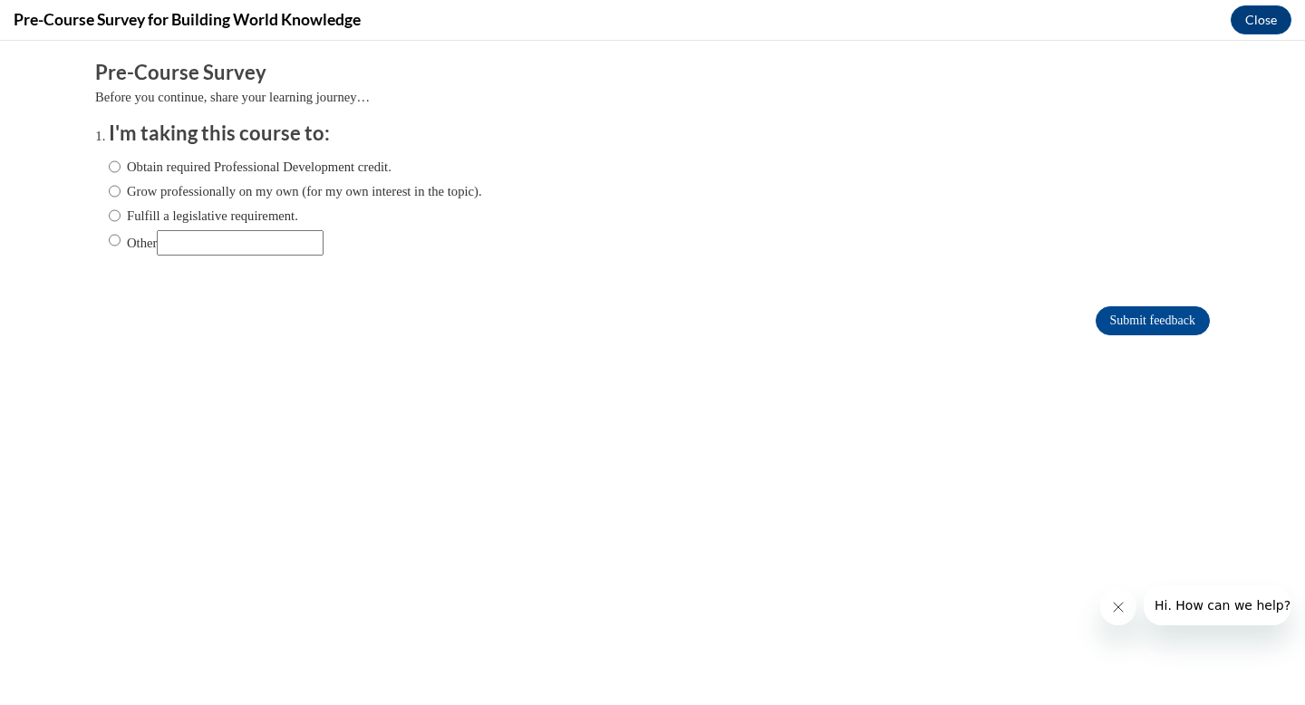
scroll to position [0, 0]
click at [225, 214] on label "Fulfill a legislative requirement." at bounding box center [203, 216] width 189 height 20
click at [121, 214] on input "Fulfill a legislative requirement." at bounding box center [115, 216] width 12 height 20
radio input "true"
click at [379, 168] on label "Obtain required Professional Development credit." at bounding box center [250, 167] width 283 height 20
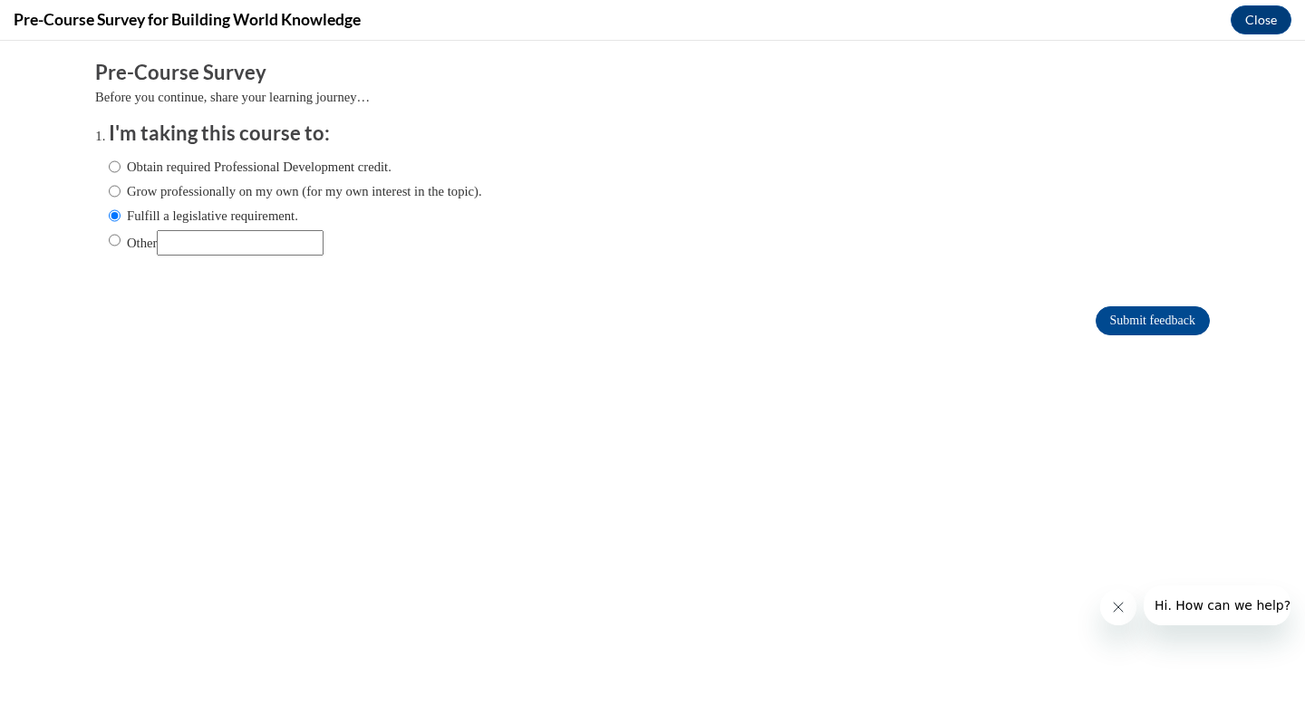
click at [121, 168] on input "Obtain required Professional Development credit." at bounding box center [115, 167] width 12 height 20
radio input "true"
click at [1186, 309] on input "Submit feedback" at bounding box center [1153, 320] width 114 height 29
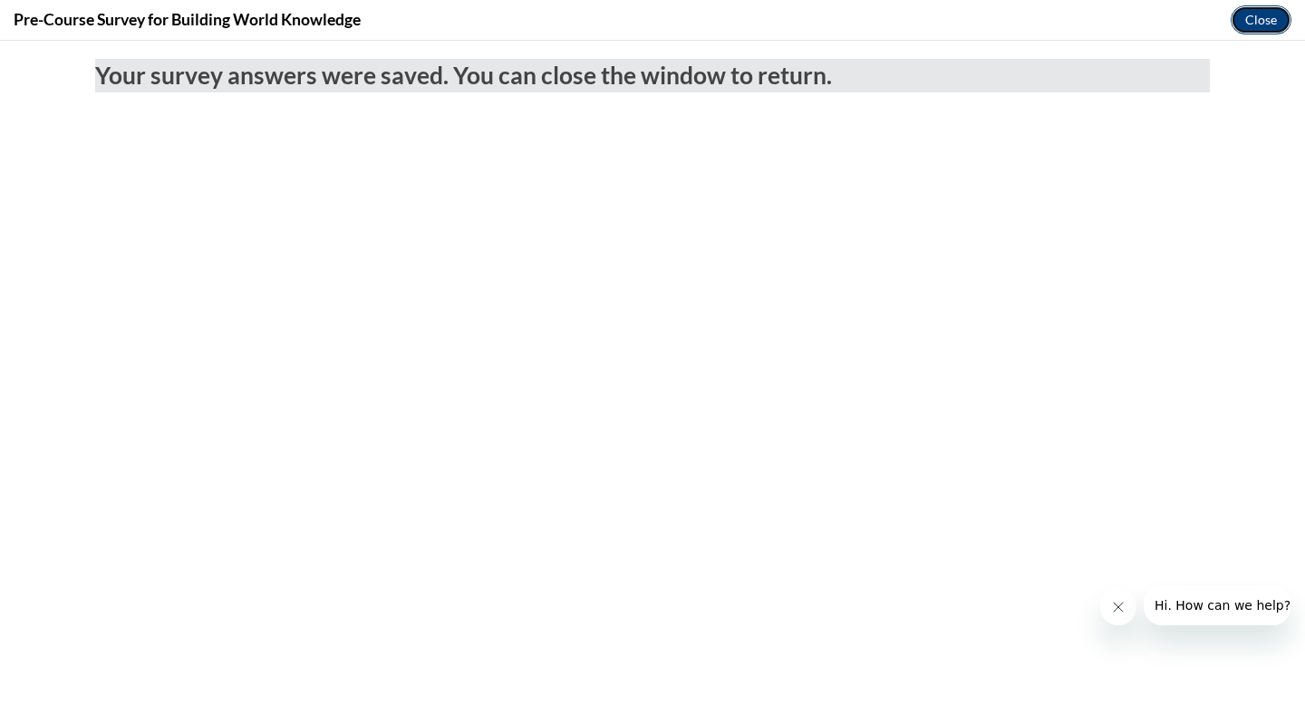
click at [1259, 18] on button "Close" at bounding box center [1261, 19] width 61 height 29
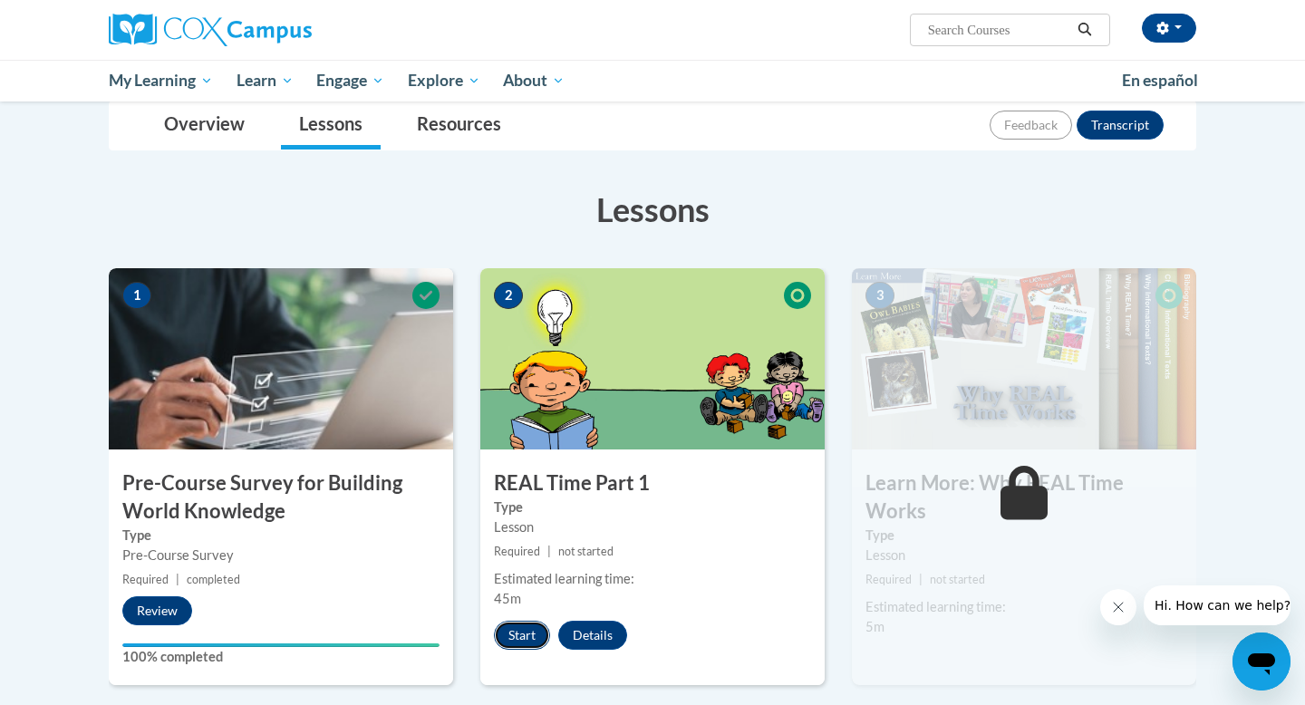
click at [509, 634] on button "Start" at bounding box center [522, 635] width 56 height 29
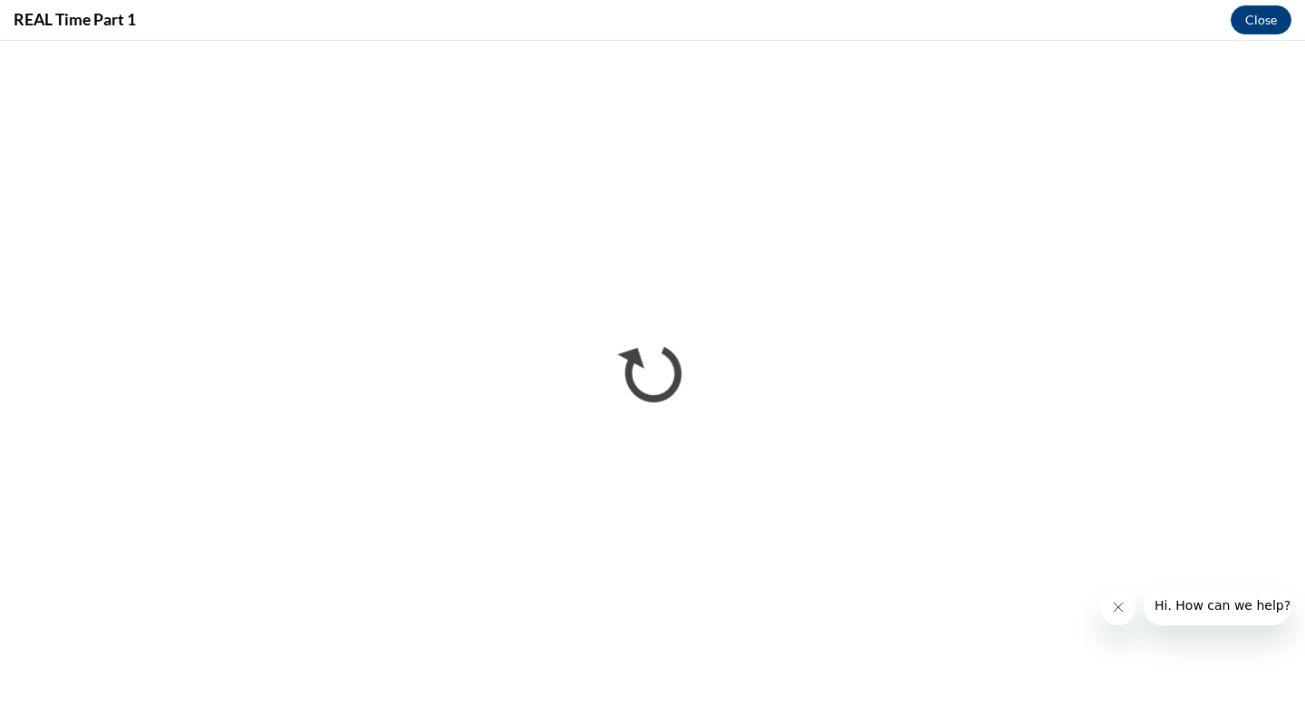
click at [1109, 610] on button "Close message from company" at bounding box center [1118, 607] width 36 height 36
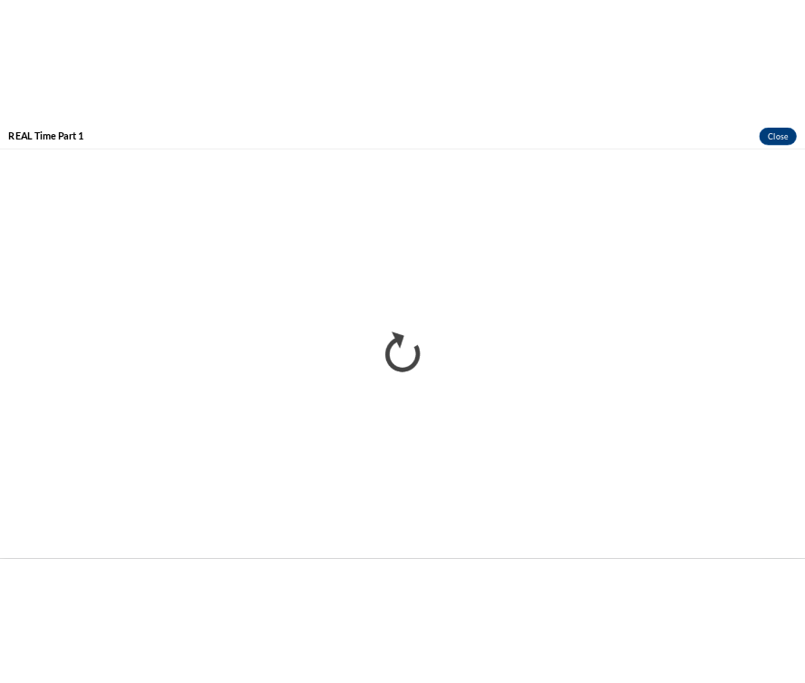
scroll to position [200, 0]
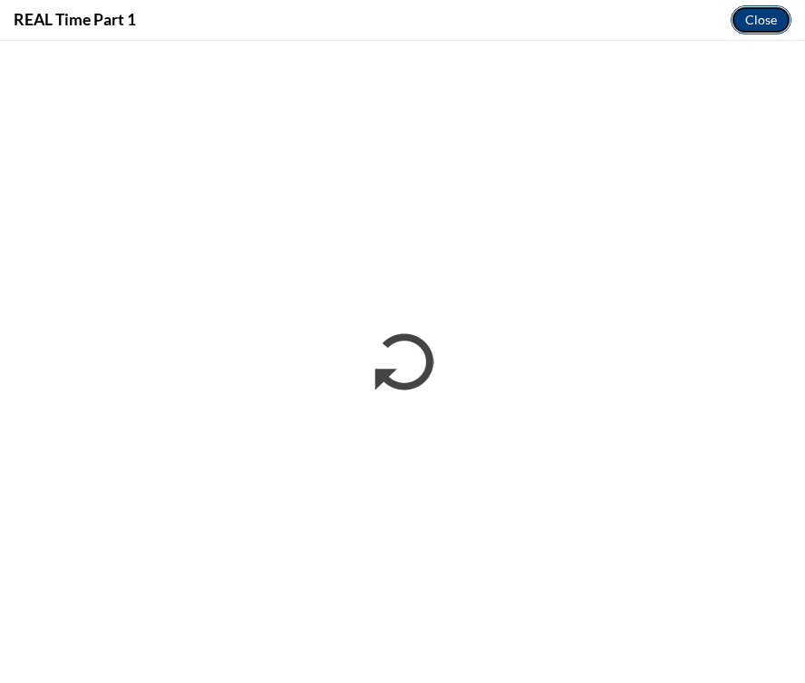
click at [760, 27] on button "Close" at bounding box center [761, 19] width 61 height 29
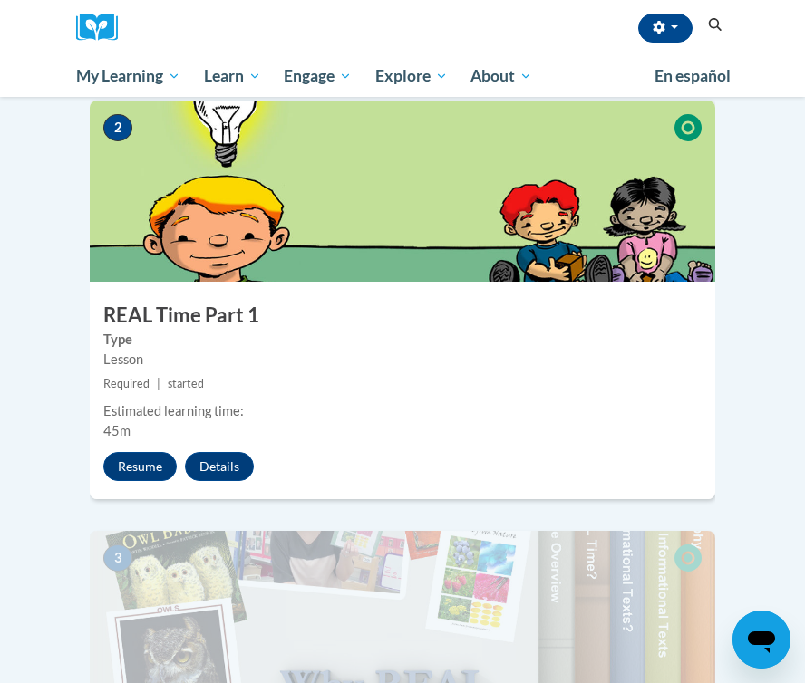
scroll to position [0, 0]
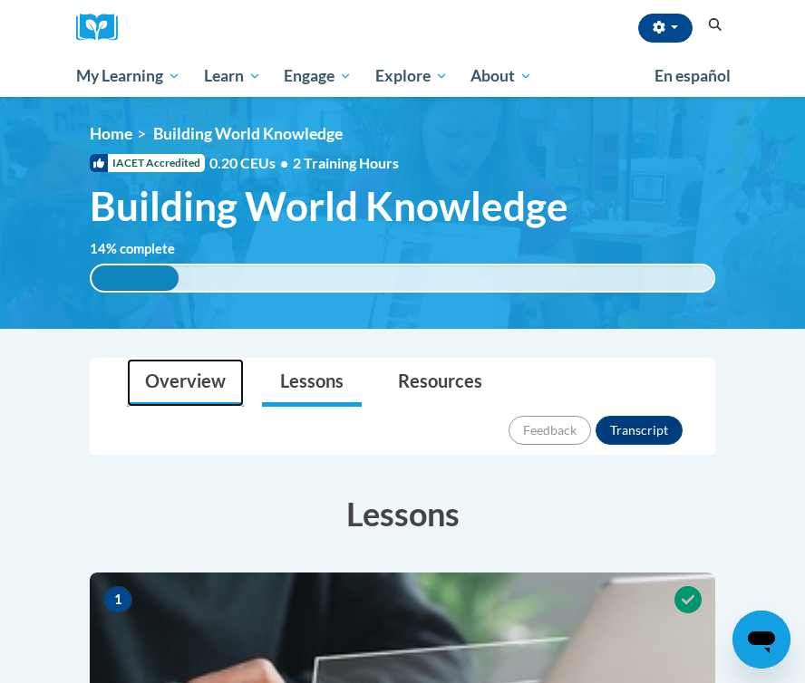
click at [133, 401] on link "Overview" at bounding box center [185, 383] width 117 height 48
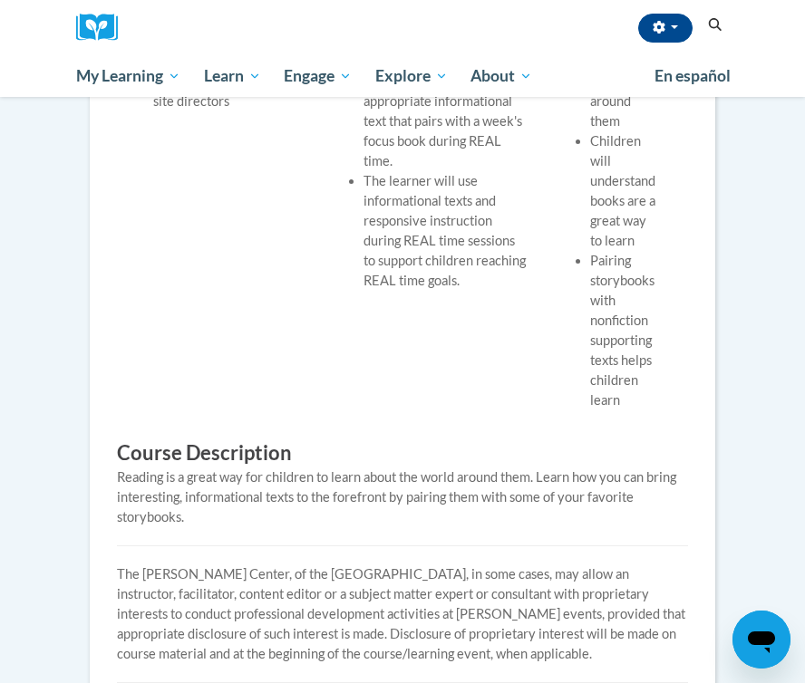
scroll to position [675, 0]
